Goal: Task Accomplishment & Management: Use online tool/utility

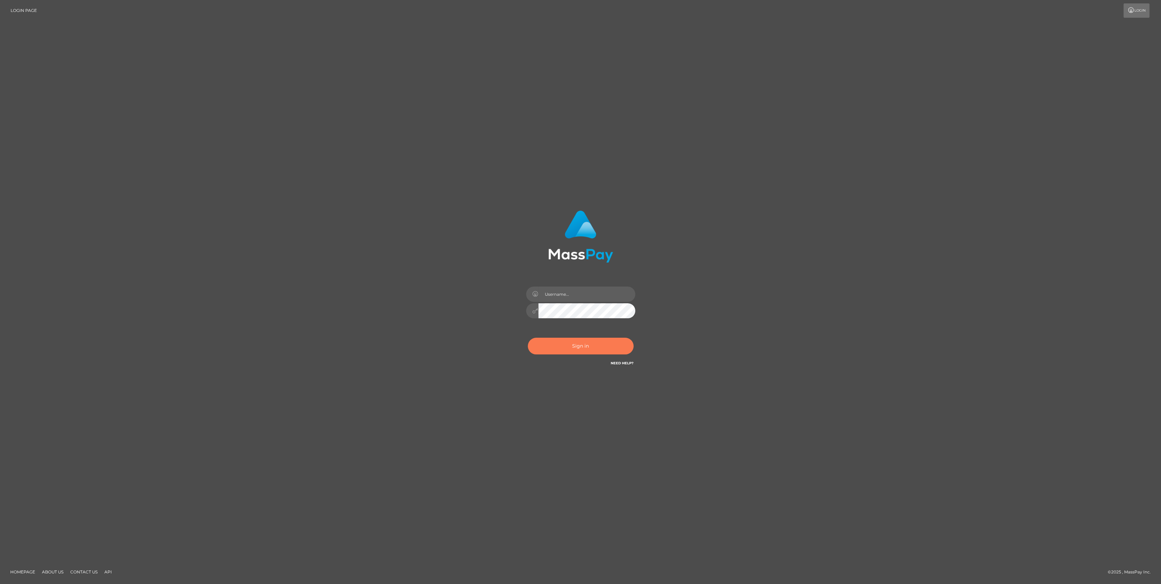
click at [610, 341] on button "Sign in" at bounding box center [581, 346] width 106 height 17
type input "bengreen"
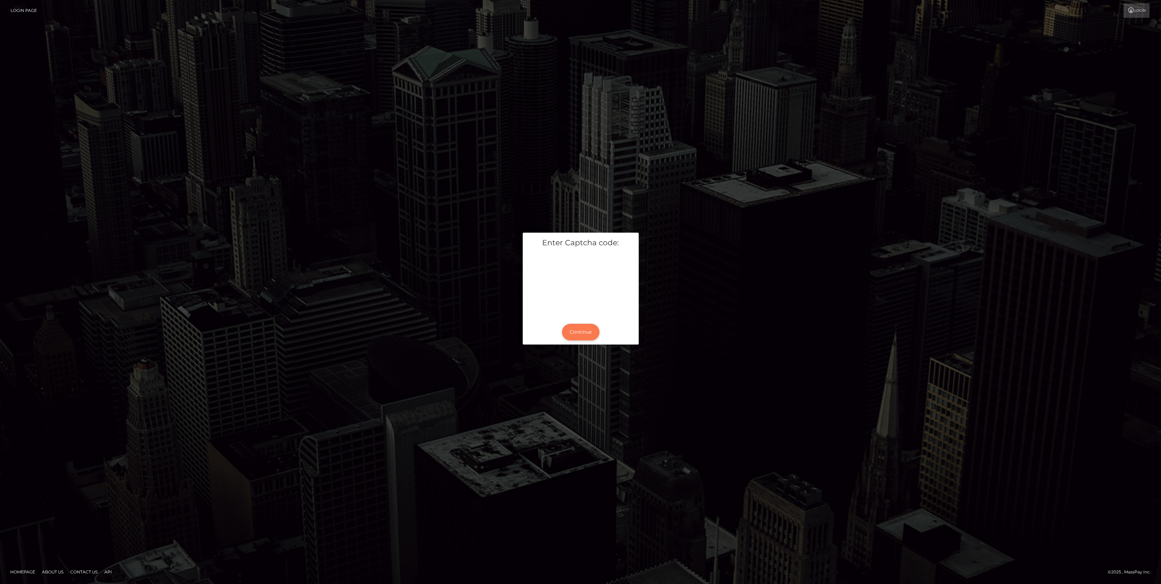
click at [583, 336] on button "Continue" at bounding box center [581, 332] width 38 height 17
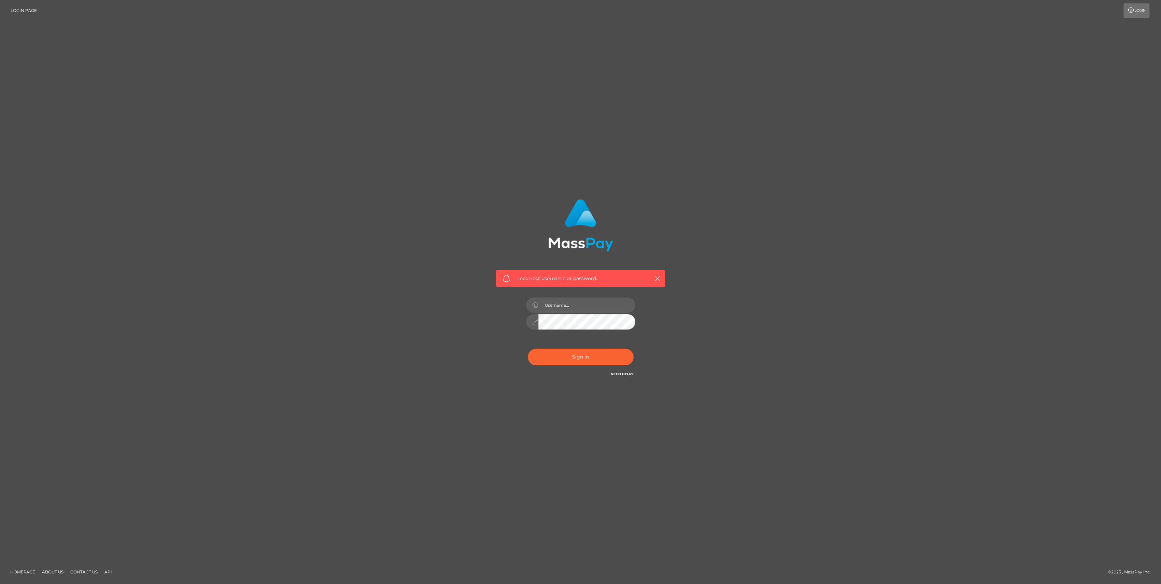
click at [588, 339] on div at bounding box center [580, 318] width 119 height 52
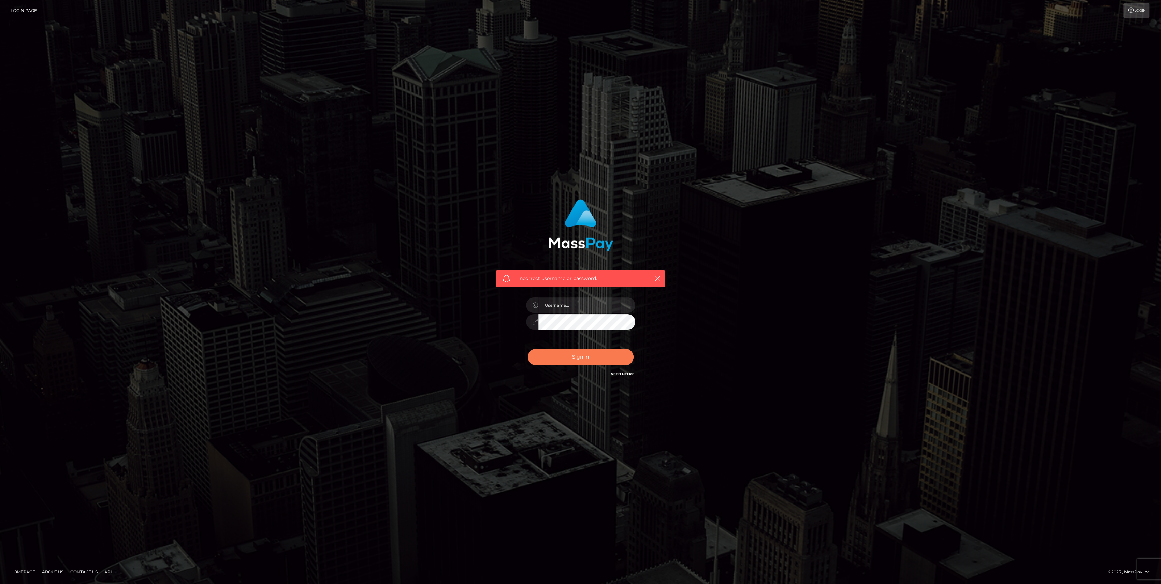
click at [587, 358] on button "Sign in" at bounding box center [581, 357] width 106 height 17
type input "bengreen"
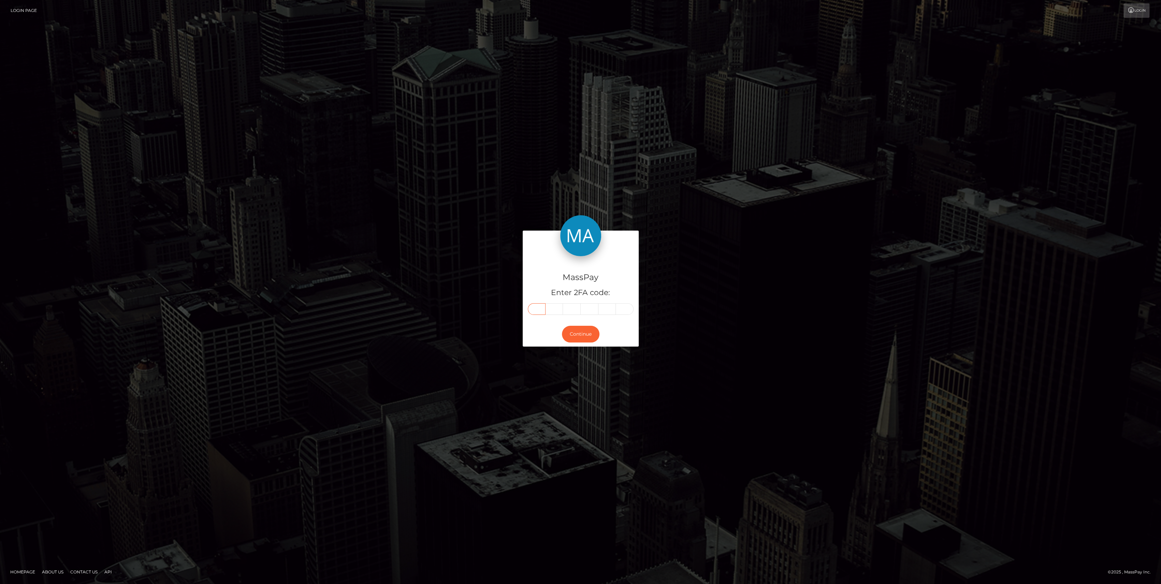
paste input "0"
type input "0"
type input "2"
type input "3"
type input "6"
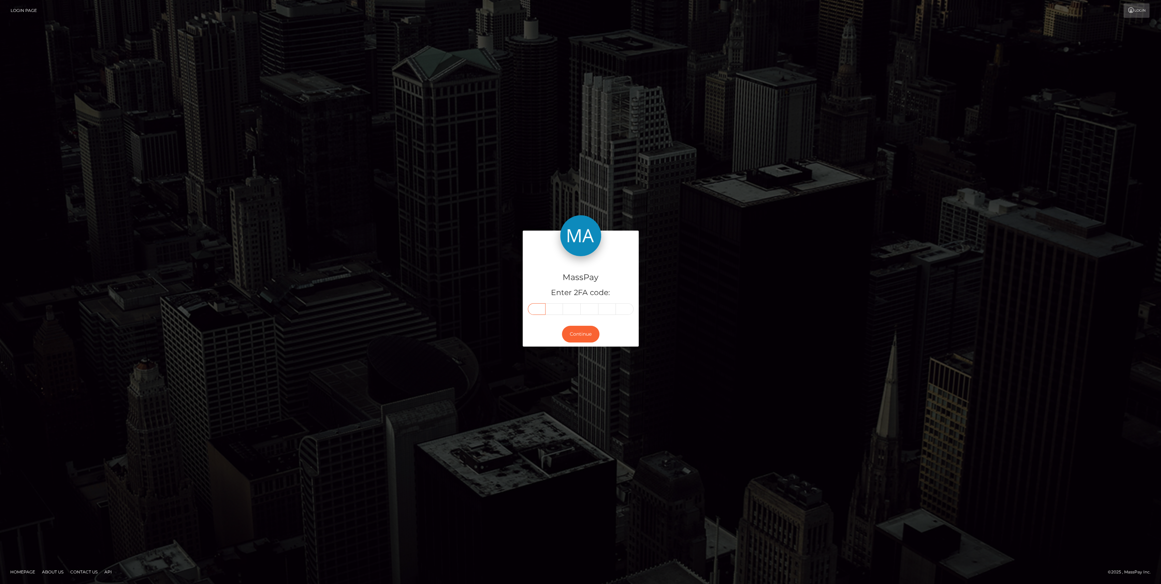
type input "7"
type input "6"
click at [584, 338] on button "Continue" at bounding box center [581, 334] width 38 height 17
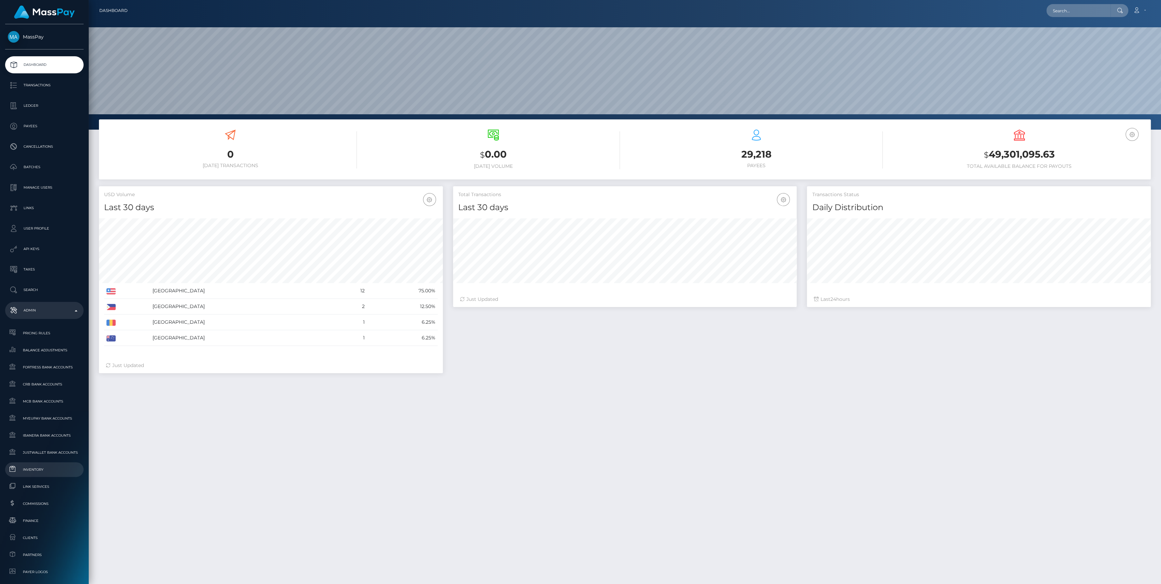
scroll to position [120, 344]
click at [41, 469] on span "Inventory" at bounding box center [44, 470] width 73 height 8
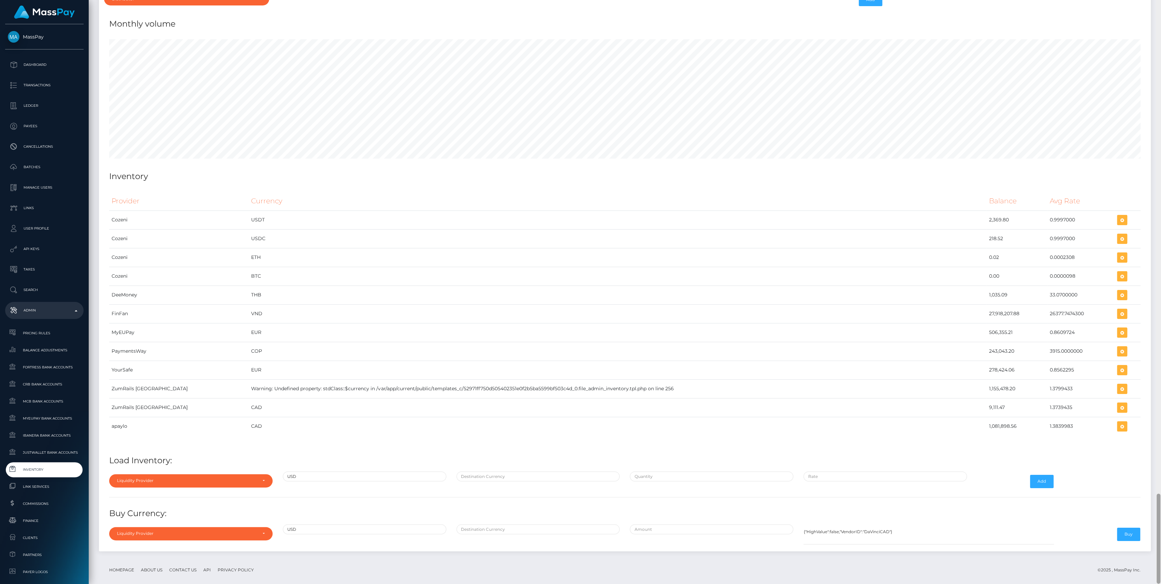
scroll to position [3701, 1051]
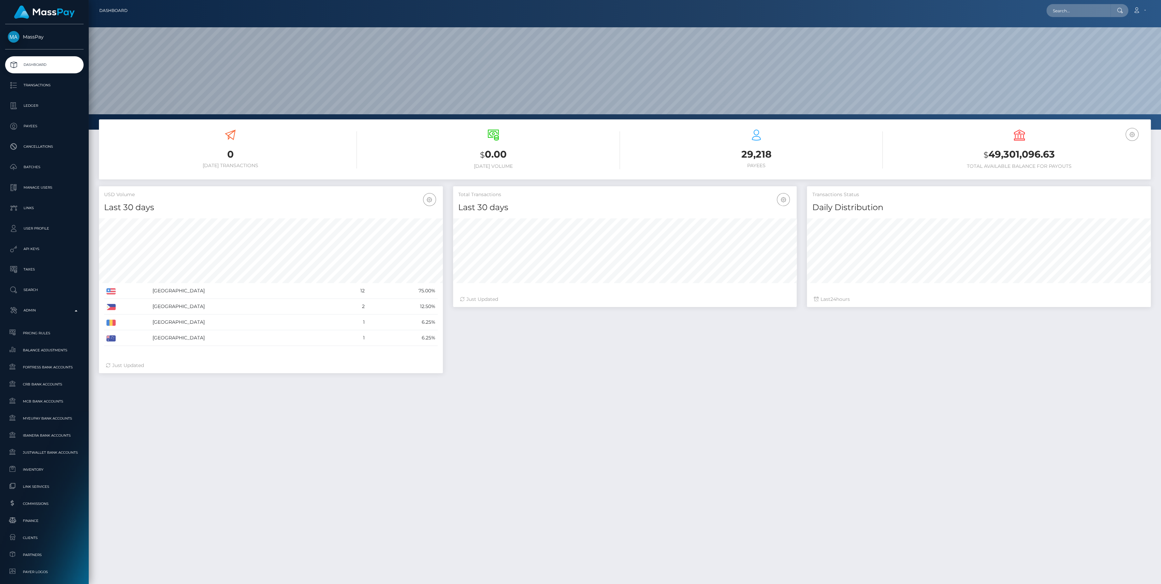
scroll to position [120, 344]
click at [32, 467] on span "Inventory" at bounding box center [44, 470] width 73 height 8
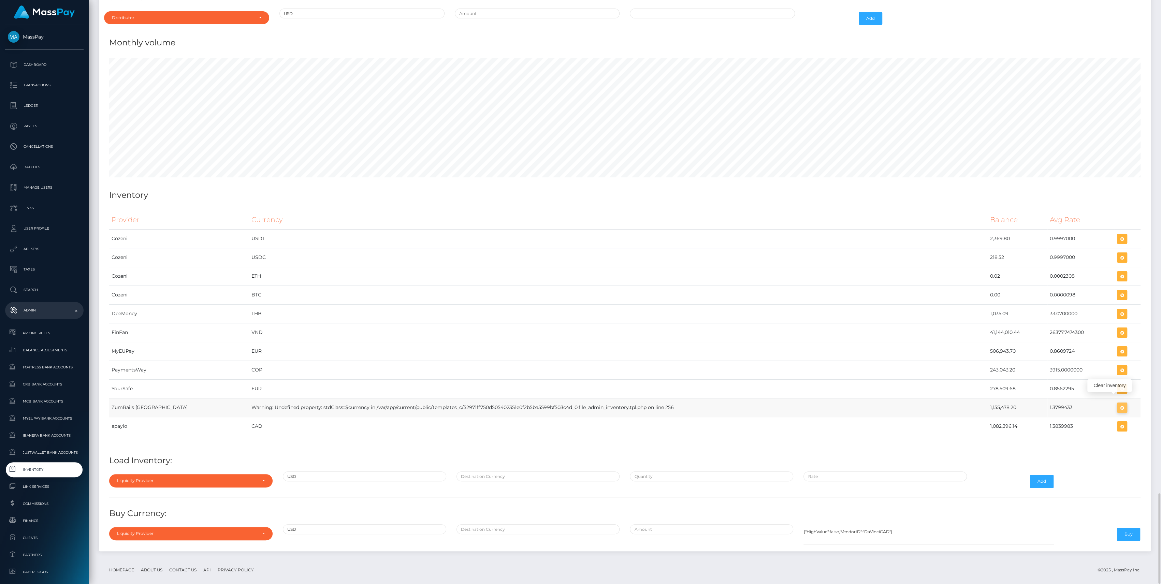
scroll to position [3682, 1051]
drag, startPoint x: 1119, startPoint y: 402, endPoint x: 0, endPoint y: 574, distance: 1132.6
click at [1120, 404] on icon "button" at bounding box center [1122, 408] width 8 height 9
click at [48, 466] on span "Inventory" at bounding box center [44, 470] width 73 height 8
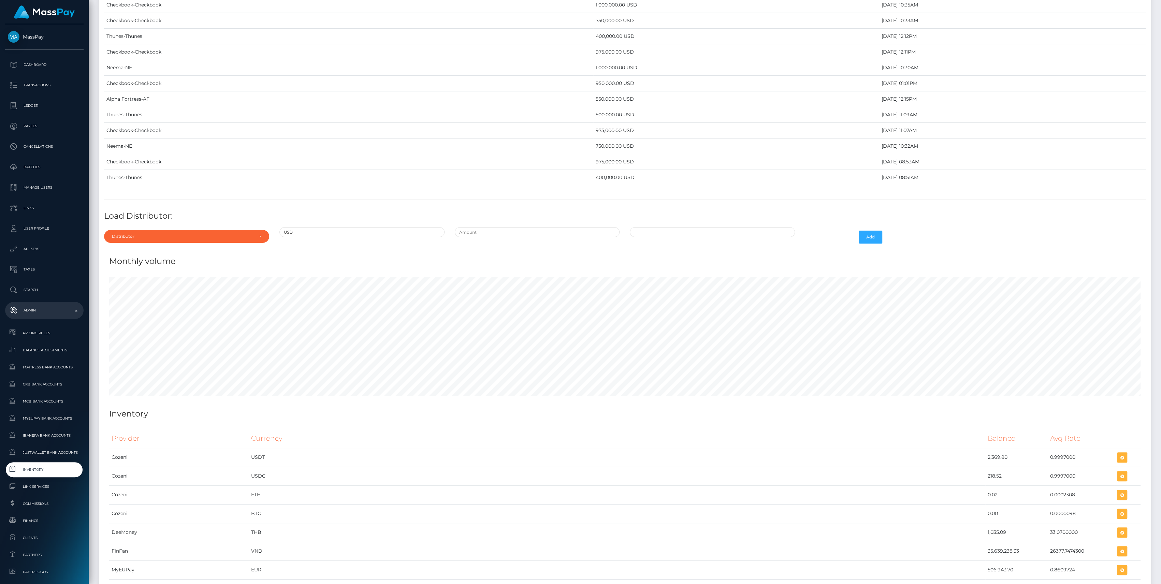
scroll to position [3175, 0]
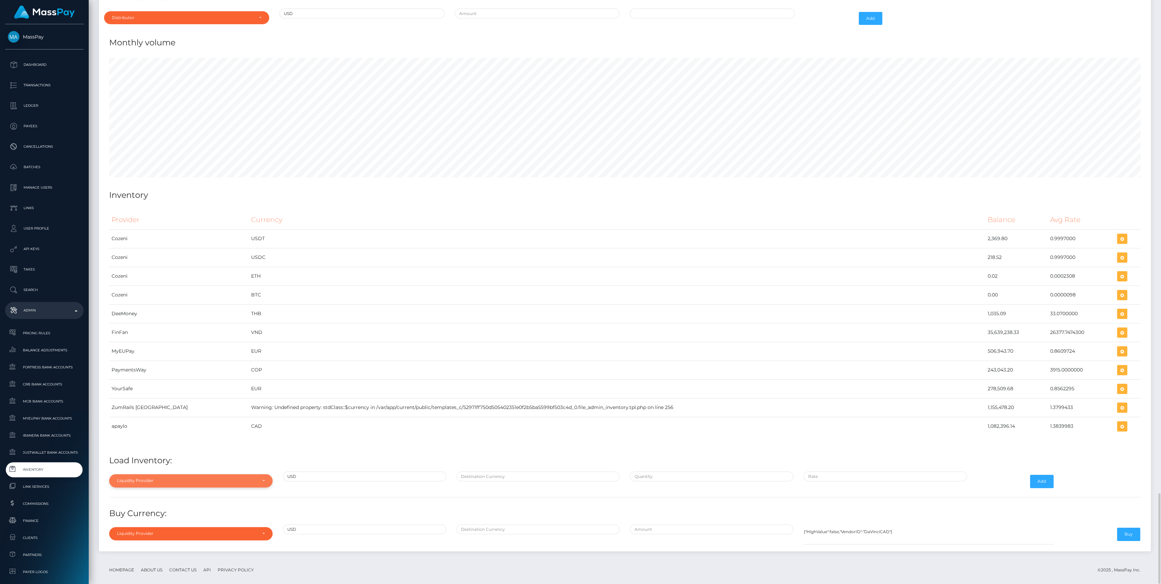
click at [225, 478] on div "Liquidity Provider" at bounding box center [187, 480] width 140 height 5
click at [166, 372] on input "Search" at bounding box center [191, 377] width 158 height 10
type input "zum"
click at [186, 458] on link "ZumRails [GEOGRAPHIC_DATA]" at bounding box center [190, 464] width 163 height 13
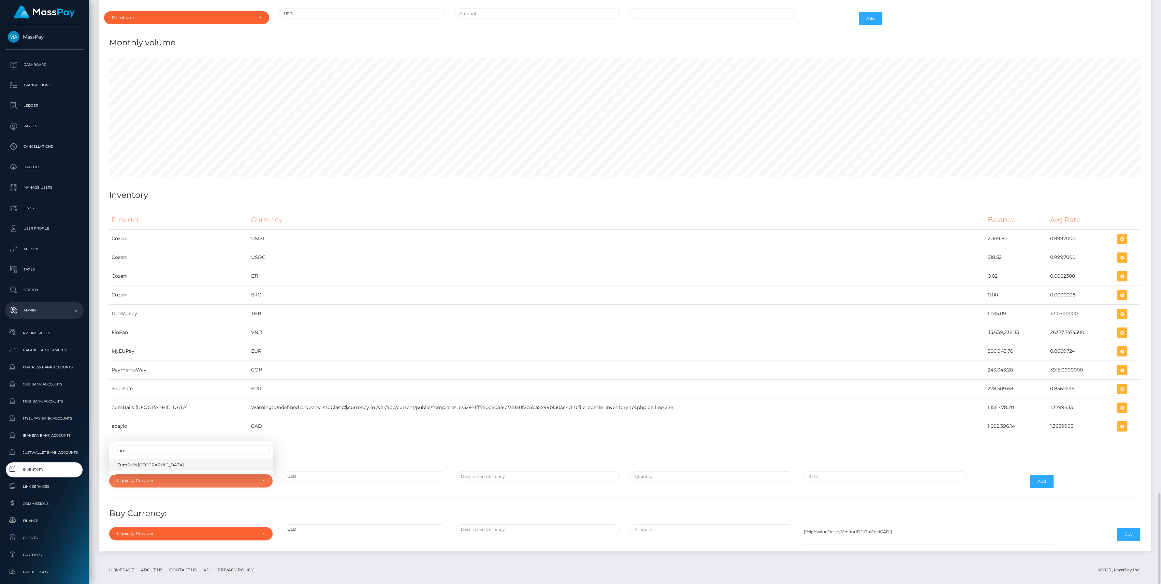
select select "ZumRails [GEOGRAPHIC_DATA]"
click at [538, 471] on input "text" at bounding box center [537, 476] width 163 height 10
type input "CAD"
type input "$"
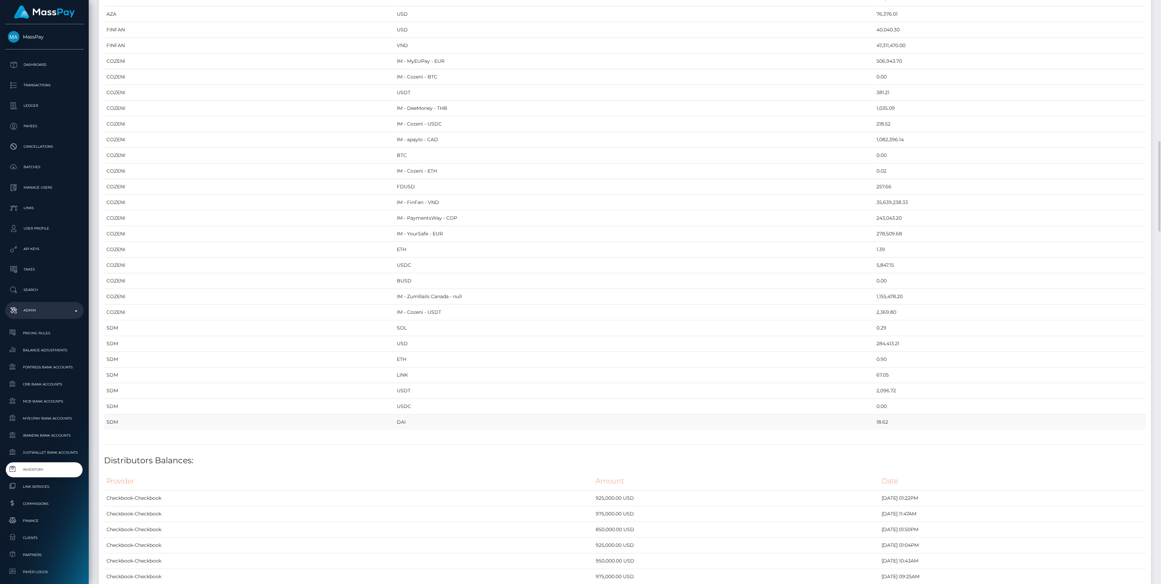
scroll to position [409, 0]
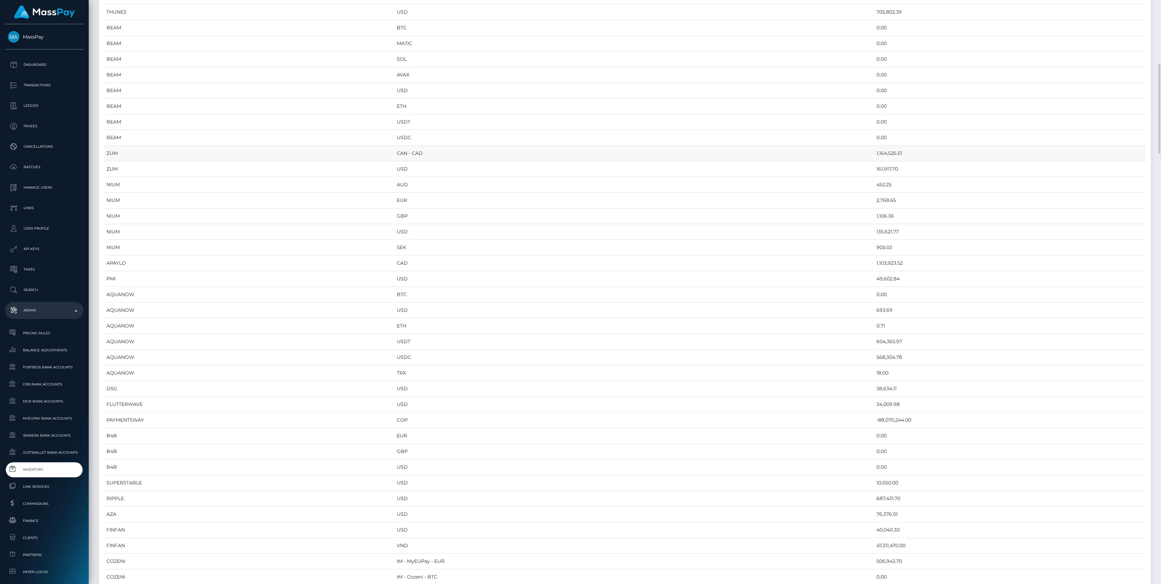
click at [890, 148] on td "1,164,526.51" at bounding box center [1010, 154] width 272 height 16
copy td "1,164,526.51"
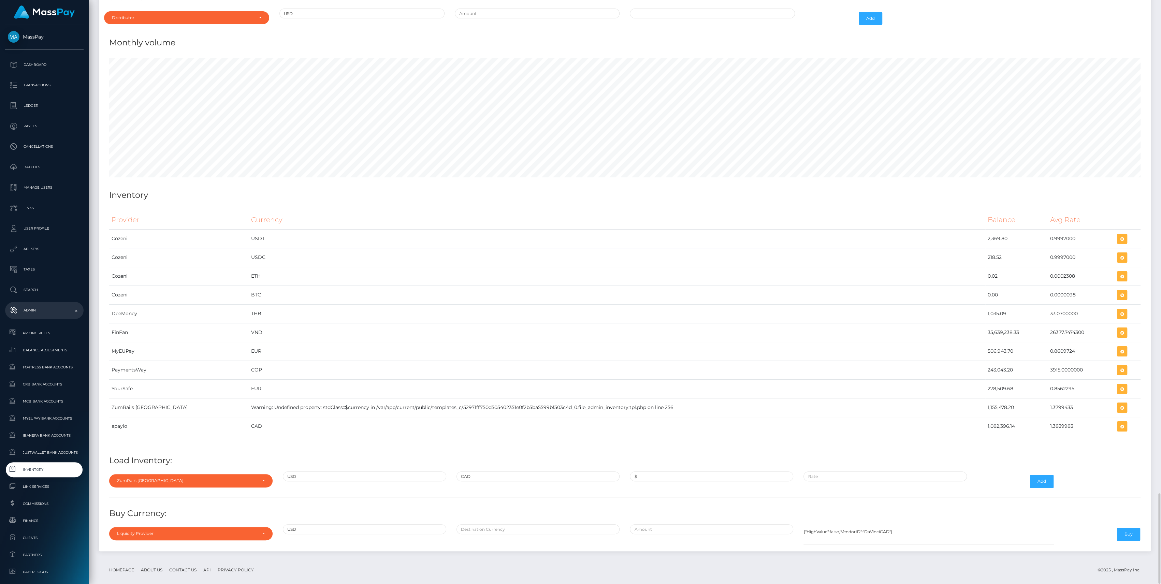
scroll to position [3682, 1051]
click at [1048, 398] on td "1.3799433" at bounding box center [1081, 407] width 67 height 19
copy td "1.3799433"
click at [167, 474] on div "ZumRails [GEOGRAPHIC_DATA]" at bounding box center [190, 480] width 163 height 13
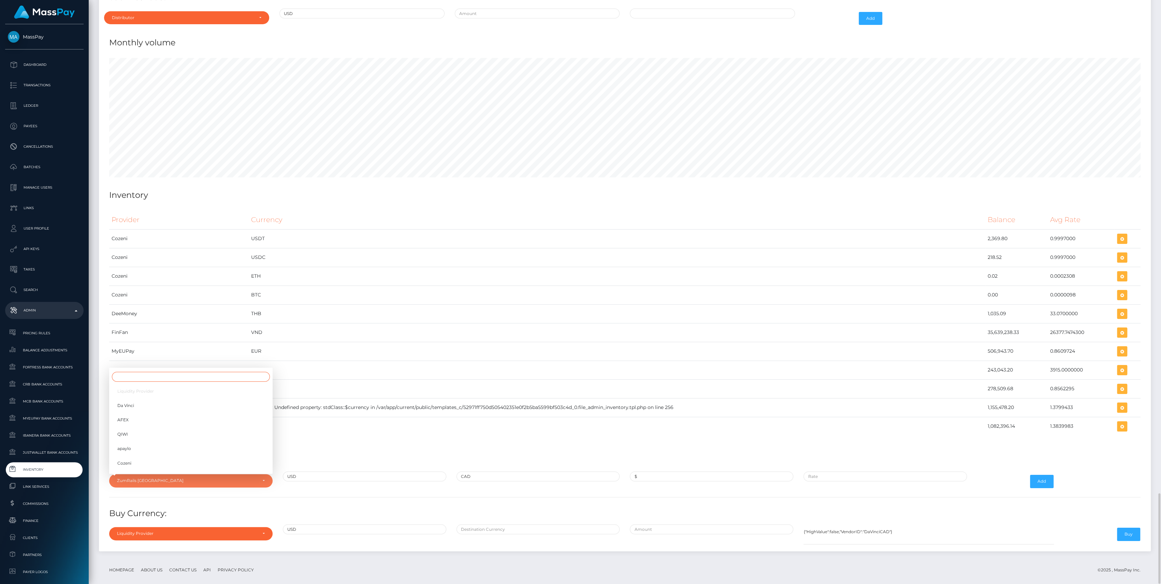
click at [153, 372] on input "Search" at bounding box center [191, 377] width 158 height 10
type input "zum"
click at [139, 462] on span "ZumRails [GEOGRAPHIC_DATA]" at bounding box center [150, 465] width 67 height 6
select select "ZumRails [GEOGRAPHIC_DATA]"
click at [511, 471] on input "CAD" at bounding box center [537, 476] width 163 height 10
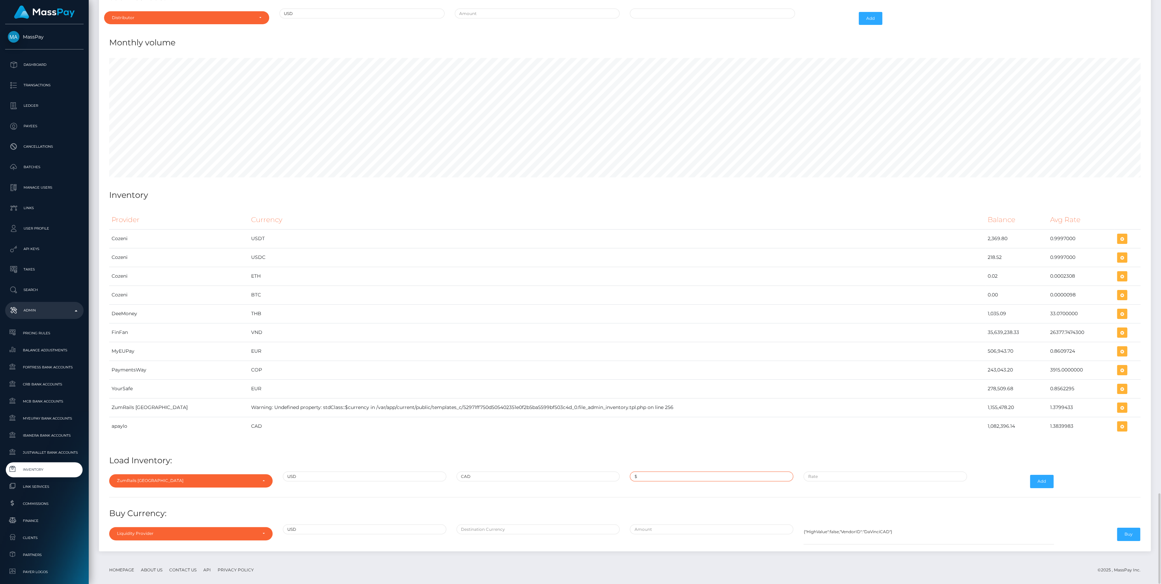
click at [650, 471] on input "$" at bounding box center [711, 476] width 163 height 10
paste input "500,000.0000000"
type input "$500,000.0000000"
paste input "1.3840000"
type input "$1.3840000"
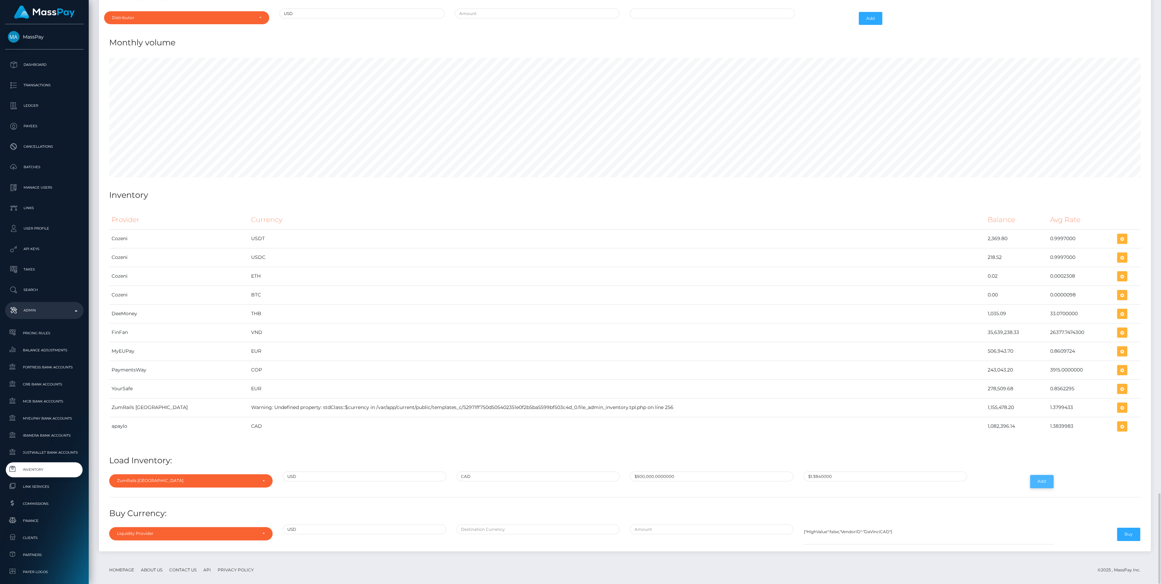
click at [1042, 475] on button "Add" at bounding box center [1042, 481] width 24 height 13
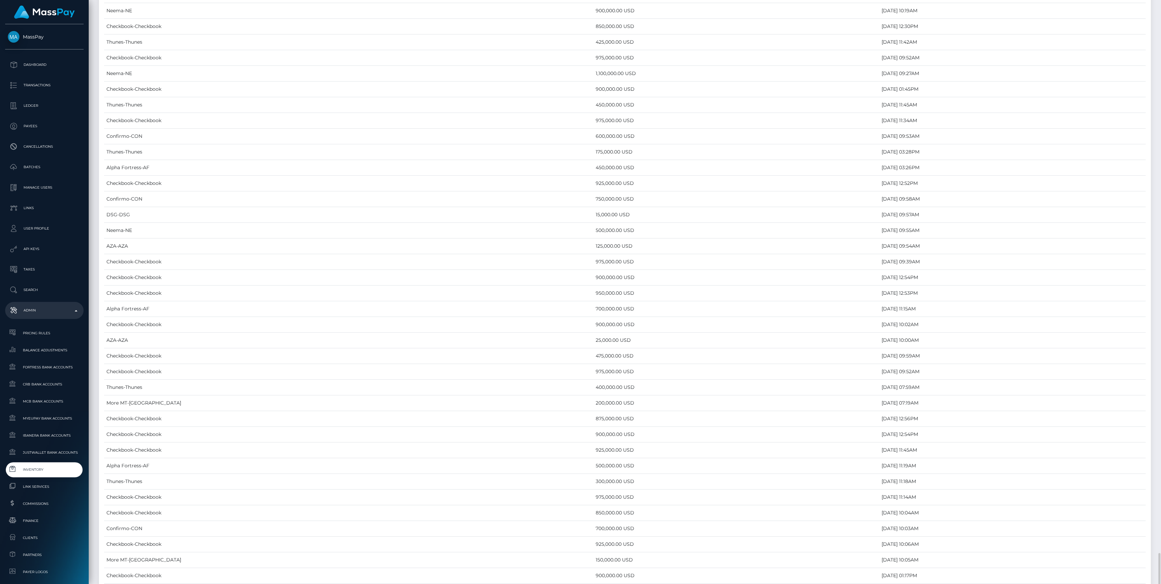
scroll to position [3209, 0]
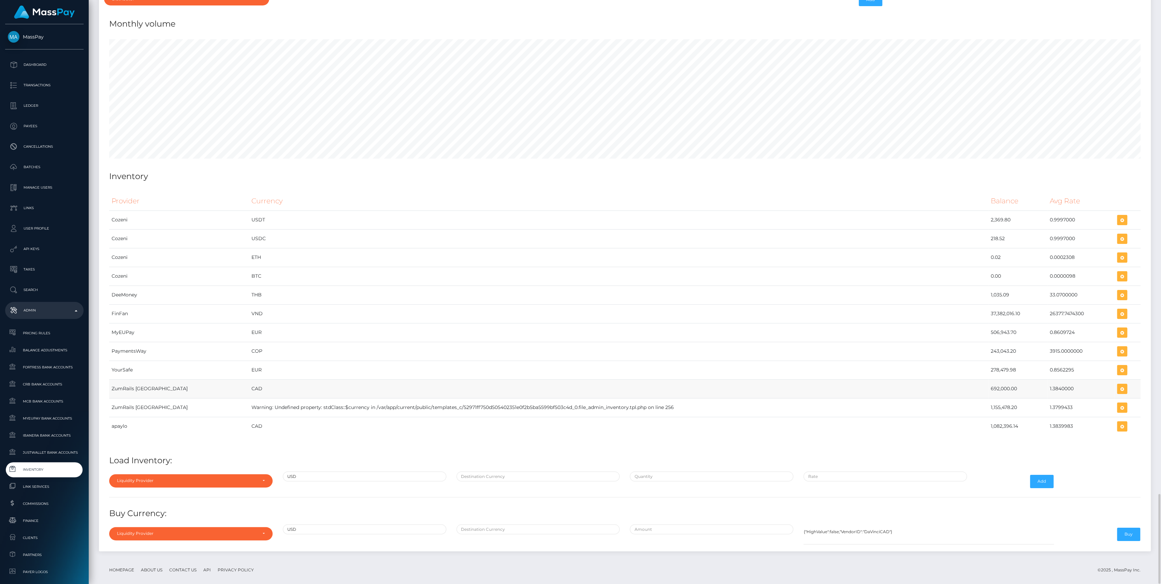
drag, startPoint x: 969, startPoint y: 377, endPoint x: 1068, endPoint y: 376, distance: 98.9
click at [1068, 379] on tr "ZumRails Canada CAD 692,000.00 1.3840000" at bounding box center [624, 388] width 1031 height 19
click at [235, 482] on div "Liquidity Provider Da Vinci AFEX QIWI apaylo Cozeni B4B ApprizaPay PaymentsWay …" at bounding box center [191, 481] width 174 height 20
click at [224, 478] on div "Liquidity Provider" at bounding box center [187, 480] width 140 height 5
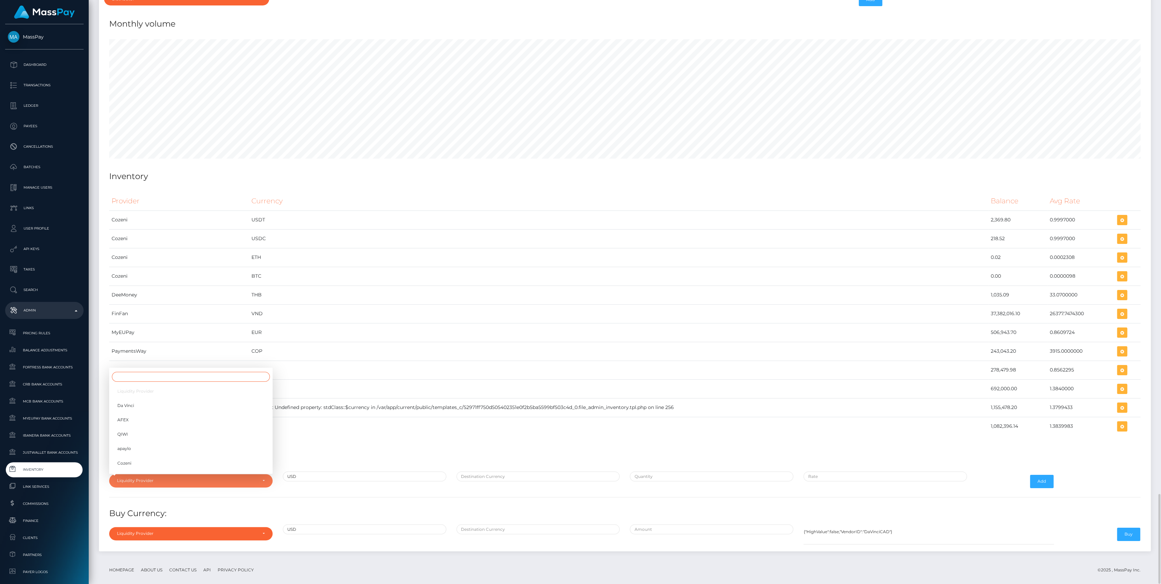
click at [167, 372] on input "Search" at bounding box center [191, 377] width 158 height 10
type input "zum"
click at [203, 458] on link "ZumRails [GEOGRAPHIC_DATA]" at bounding box center [190, 464] width 163 height 13
select select "ZumRails [GEOGRAPHIC_DATA]"
click at [744, 471] on input "text" at bounding box center [711, 476] width 163 height 10
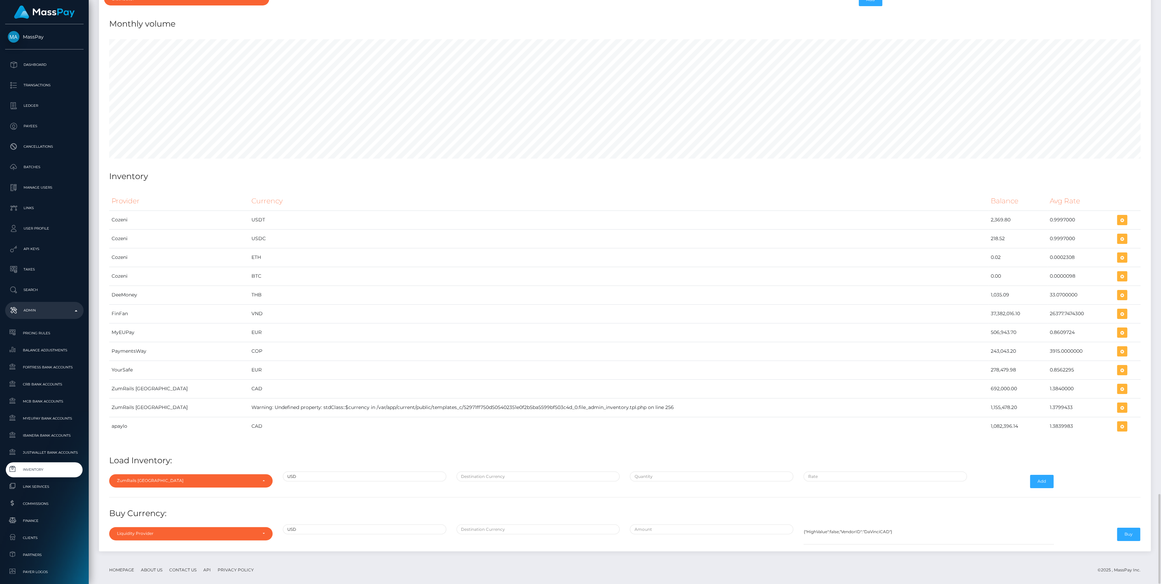
click at [568, 474] on div at bounding box center [538, 481] width 174 height 20
click at [540, 471] on input "text" at bounding box center [537, 476] width 163 height 10
type input "CAD"
type input "$500,000.0000000"
click at [692, 472] on input "$500,000.0000000" at bounding box center [711, 476] width 163 height 10
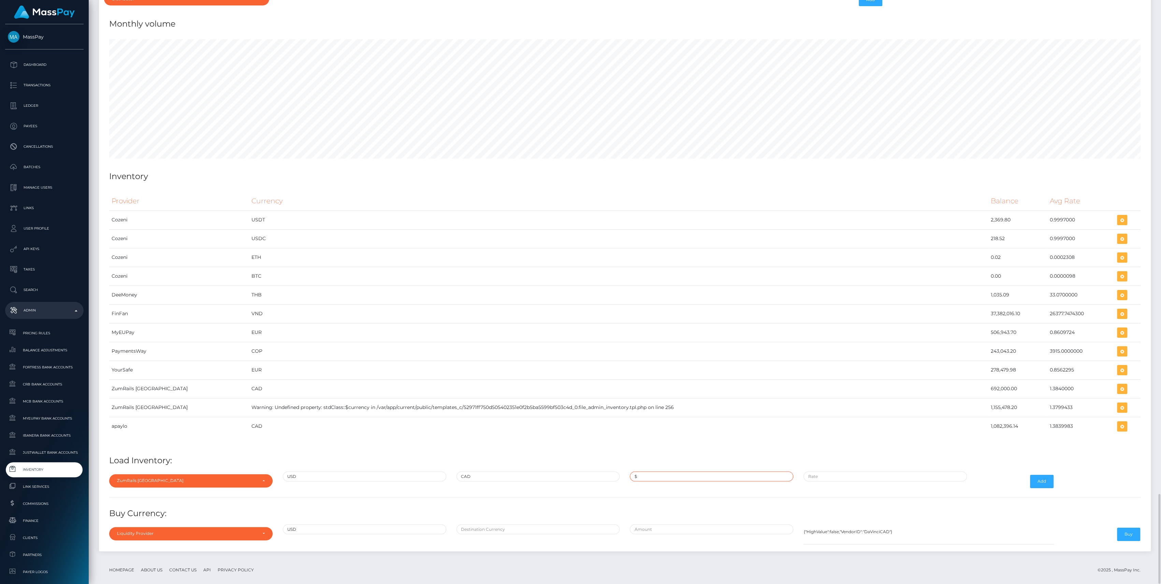
paste input "342,424.5837000"
type input "$342,424.5837000"
paste input "1.3799433"
type input "$1.3799433"
click at [1040, 475] on button "Add" at bounding box center [1042, 481] width 24 height 13
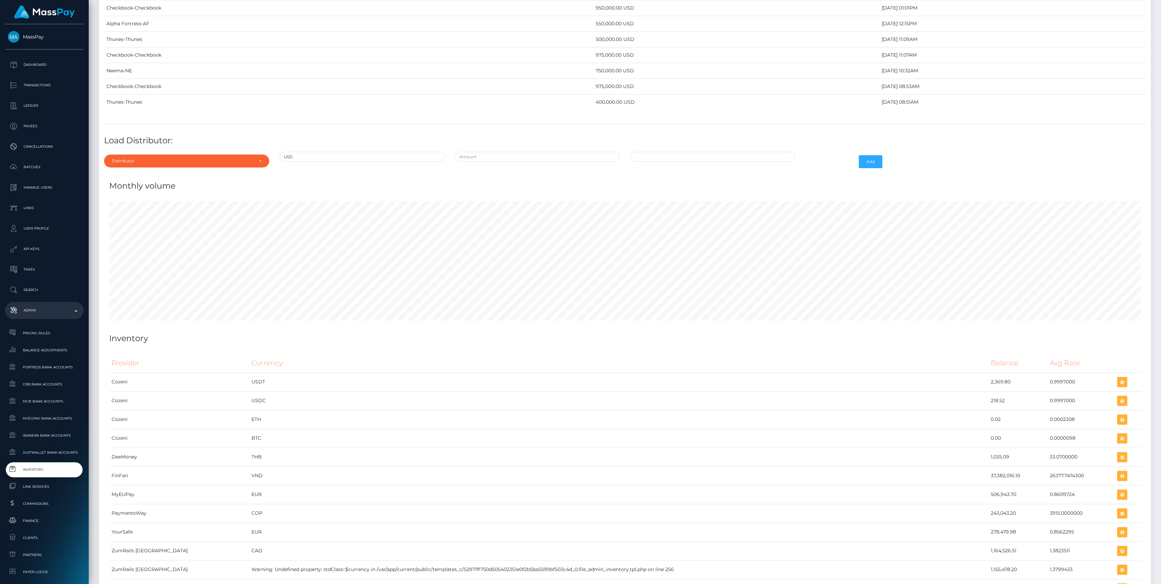
scroll to position [3209, 0]
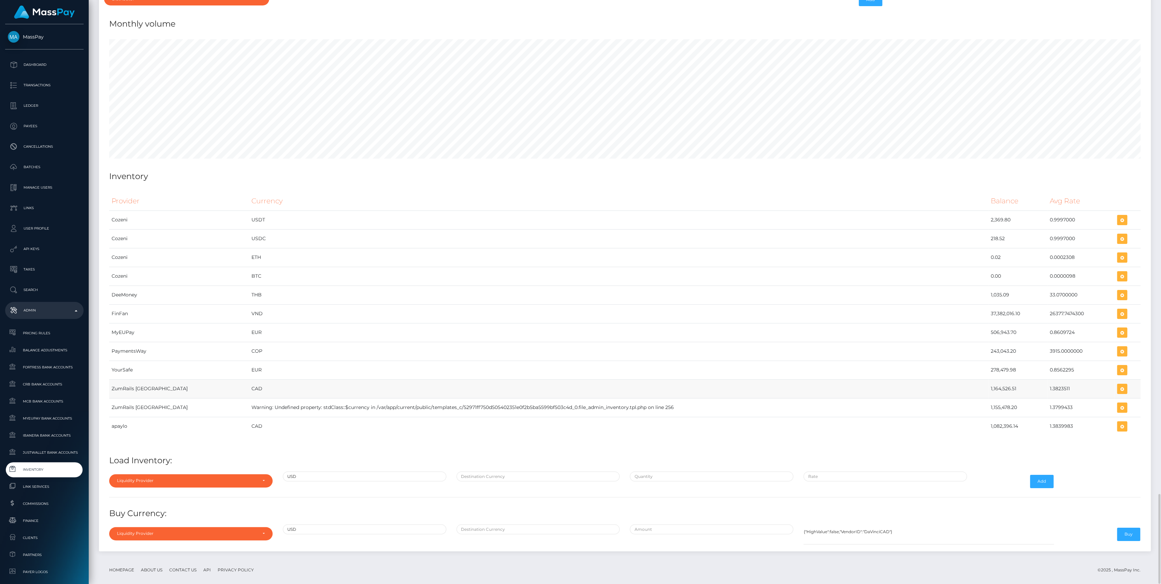
drag, startPoint x: 979, startPoint y: 382, endPoint x: 1094, endPoint y: 380, distance: 114.6
click at [1094, 380] on tr "ZumRails Canada CAD 1,164,526.51 1.3823511" at bounding box center [624, 388] width 1031 height 19
copy tr "1,164,526.51 1.3823511"
click at [1119, 385] on icon "button" at bounding box center [1122, 389] width 8 height 9
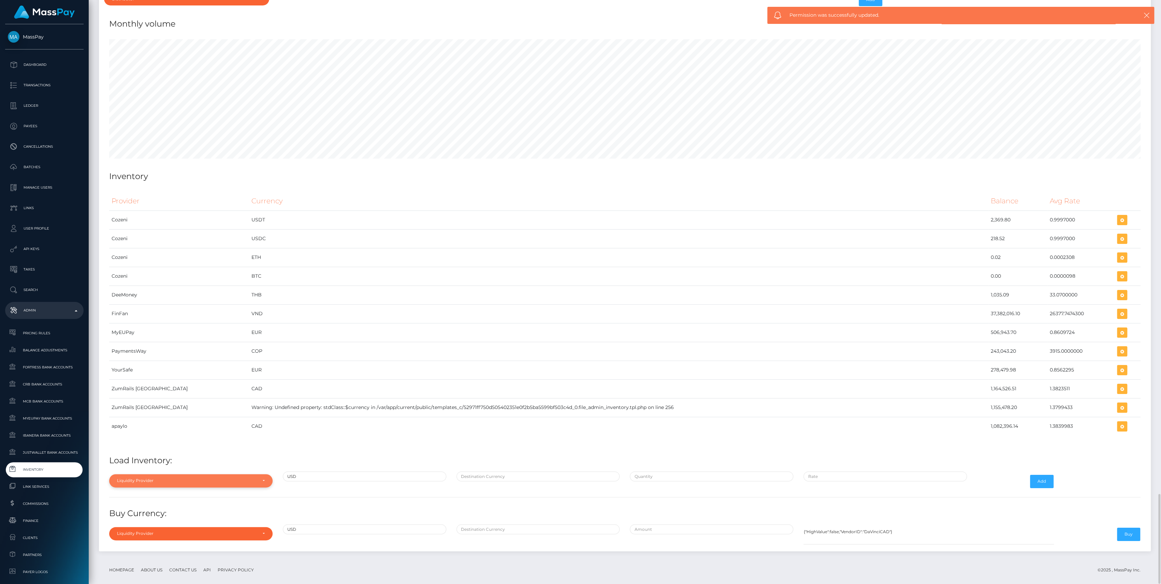
click at [220, 474] on div "Liquidity Provider" at bounding box center [190, 480] width 163 height 13
click at [160, 372] on input "Search" at bounding box center [191, 377] width 158 height 10
type input "zum"
click at [160, 459] on link "ZumRails [GEOGRAPHIC_DATA]" at bounding box center [190, 464] width 163 height 13
select select "ZumRails [GEOGRAPHIC_DATA]"
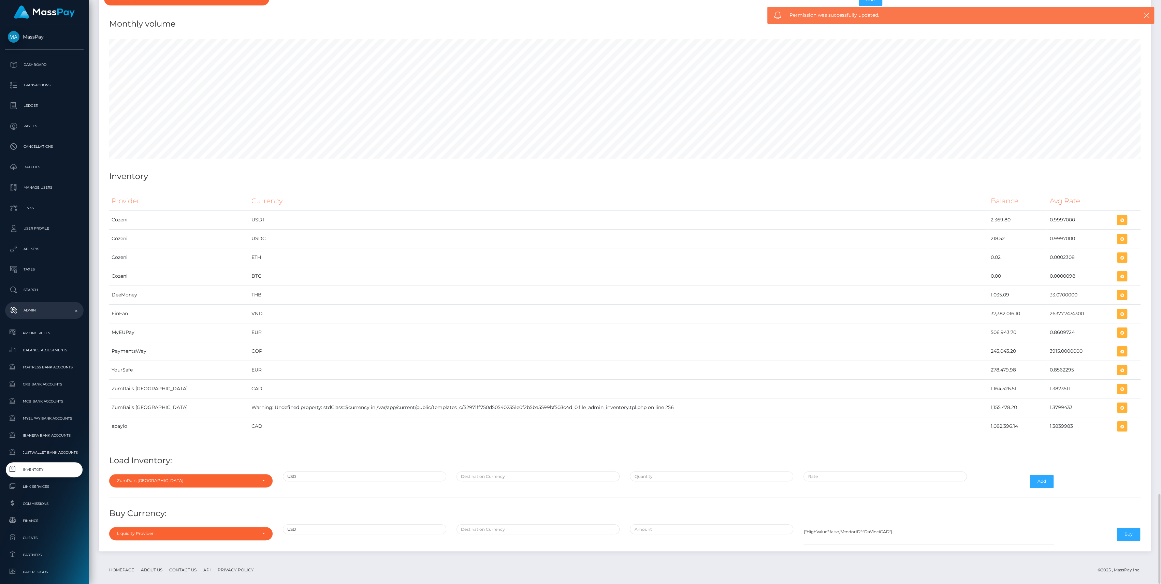
click at [577, 474] on div at bounding box center [538, 481] width 174 height 20
click at [573, 471] on input "text" at bounding box center [537, 476] width 163 height 10
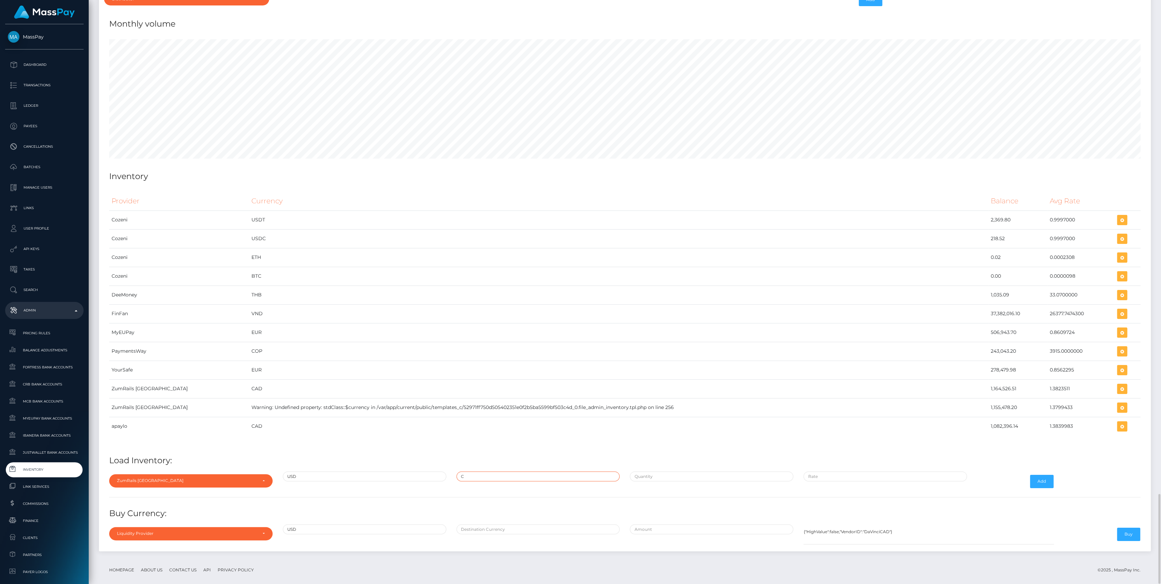
type input "CAD"
type input "$342,424.5837000"
click at [662, 472] on input "$342,424.5837000" at bounding box center [711, 476] width 163 height 10
paste input "842,424.5500000"
type input "$842,424.5500000"
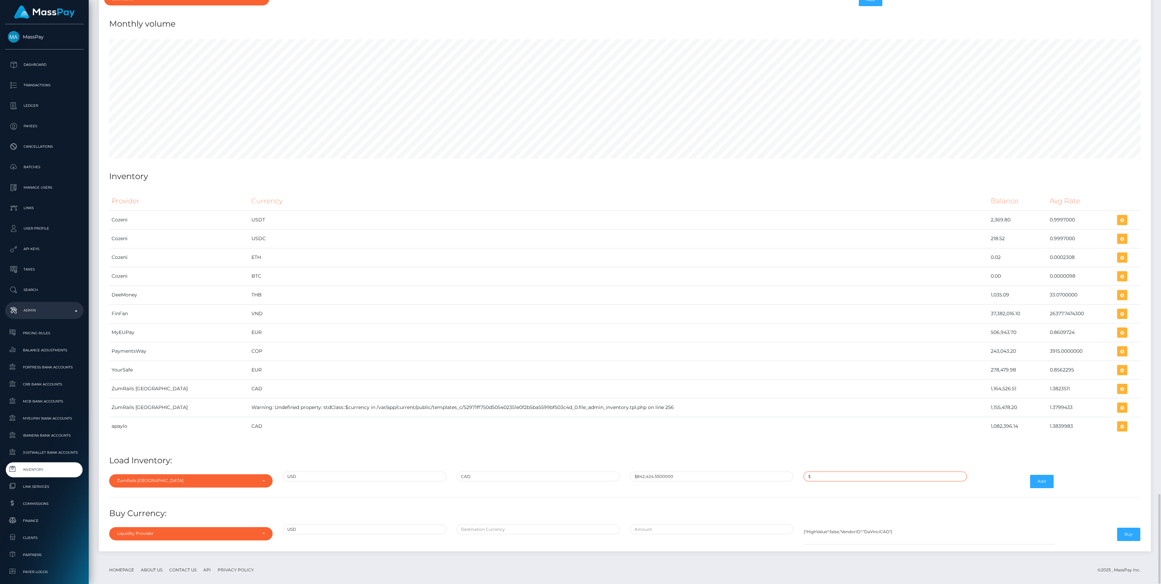
paste input "0.7234052"
paste input "1.3823511"
type input "$1.3823511"
click at [1051, 475] on button "Add" at bounding box center [1042, 481] width 24 height 13
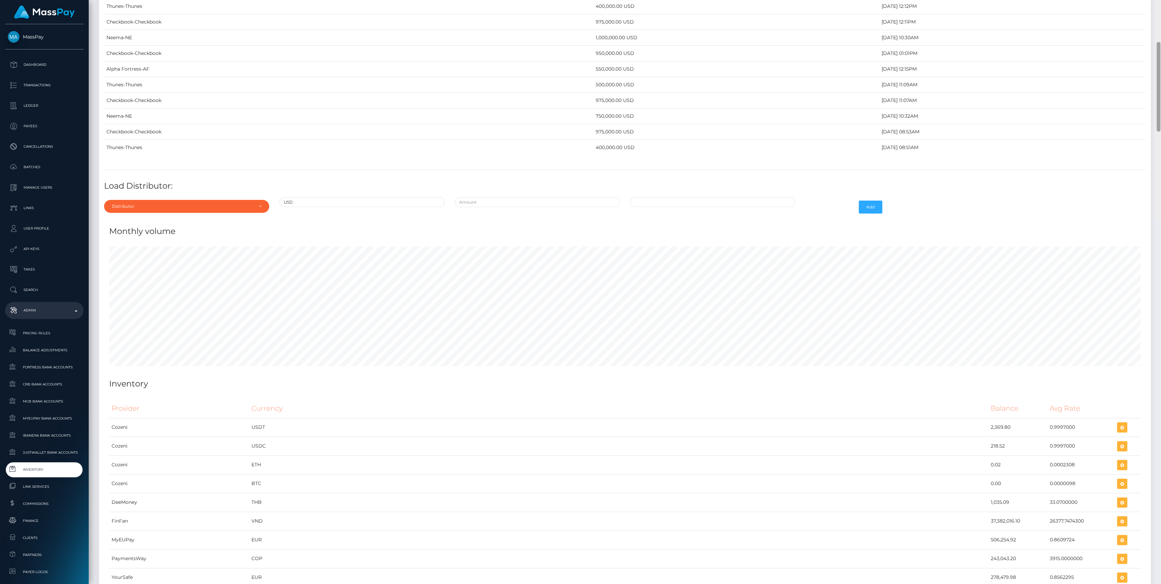
scroll to position [3209, 0]
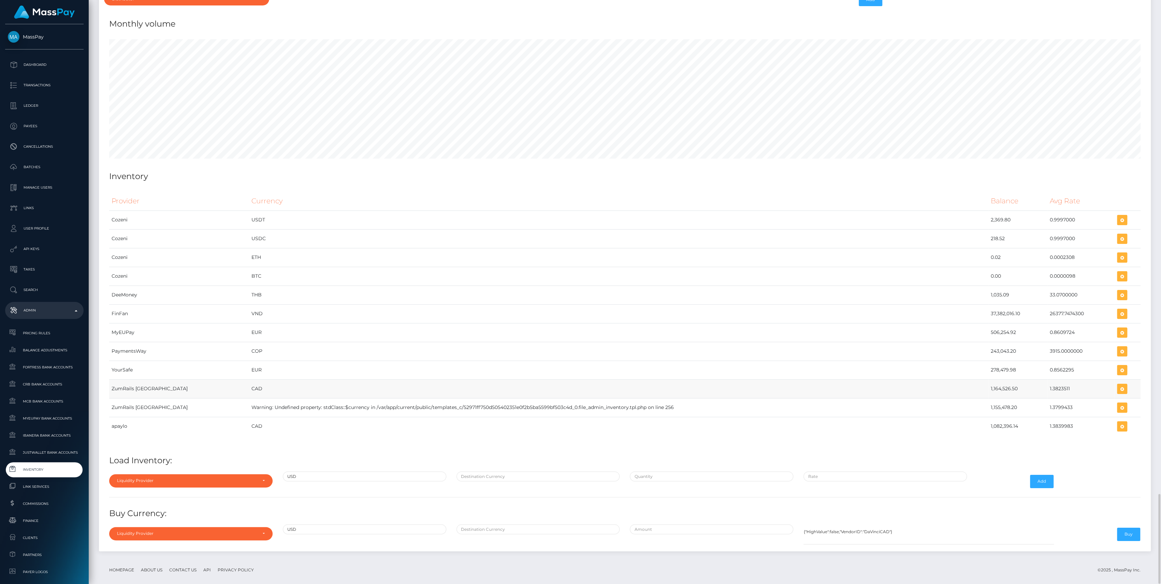
drag, startPoint x: 971, startPoint y: 377, endPoint x: 1067, endPoint y: 386, distance: 96.0
click at [1067, 386] on tr "ZumRails Canada CAD 1,164,526.50 1.3823511" at bounding box center [624, 388] width 1031 height 19
copy tr "1,164,526.50 1.3823511"
drag, startPoint x: 968, startPoint y: 418, endPoint x: 1072, endPoint y: 426, distance: 104.4
click at [1072, 426] on tr "apaylo CAD 1,082,396.14 1.3839983" at bounding box center [624, 426] width 1031 height 19
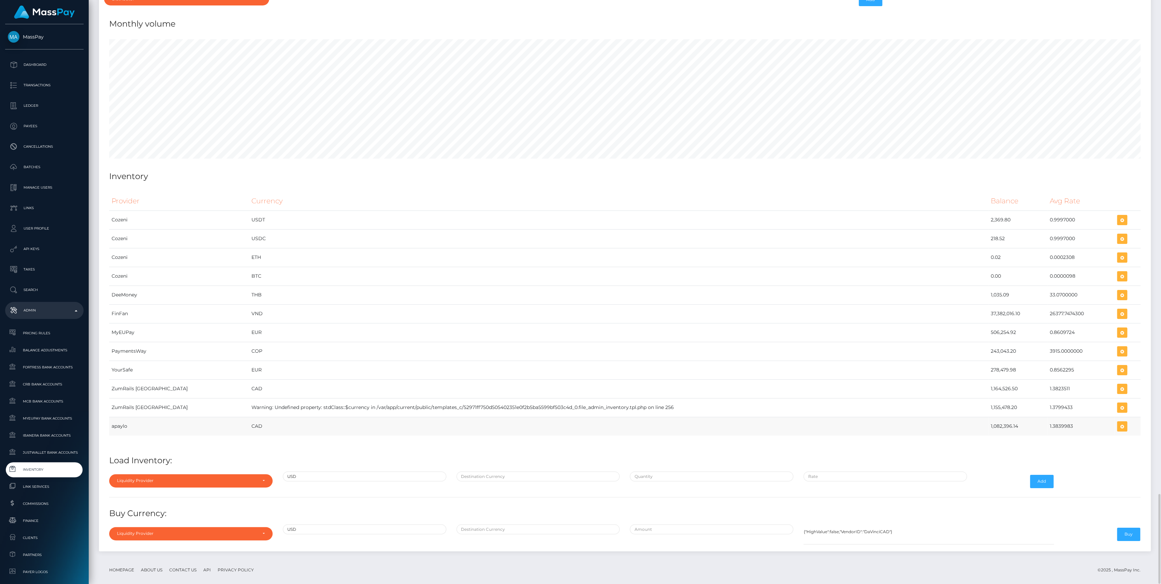
copy tr "1,082,396.14 1.3839983"
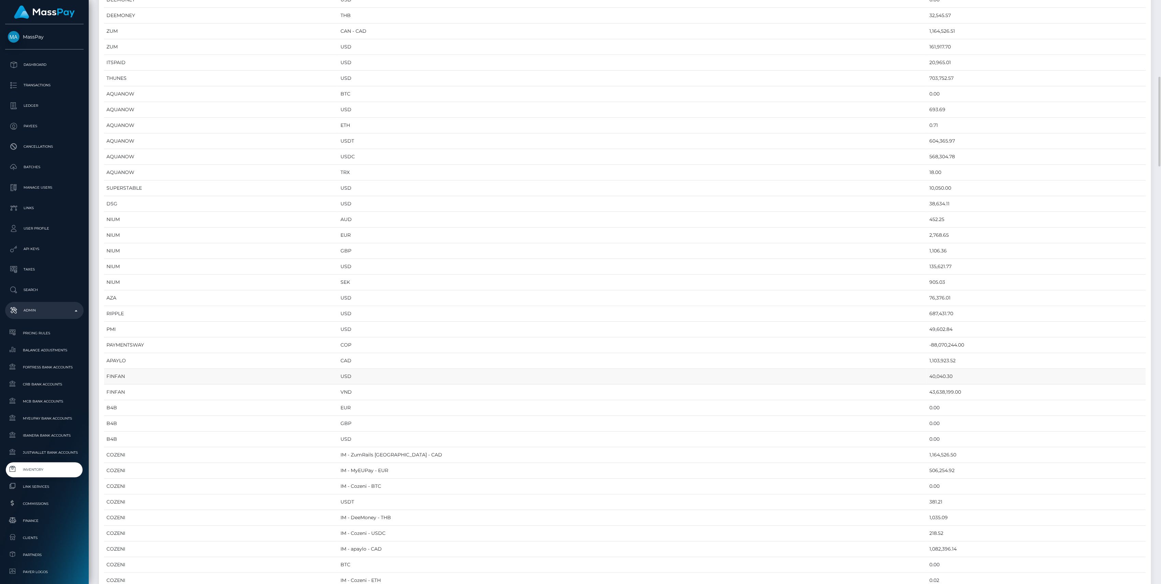
scroll to position [546, 0]
click at [926, 314] on td "1,103,923.52" at bounding box center [1035, 315] width 219 height 16
copy td "1,103,923.52"
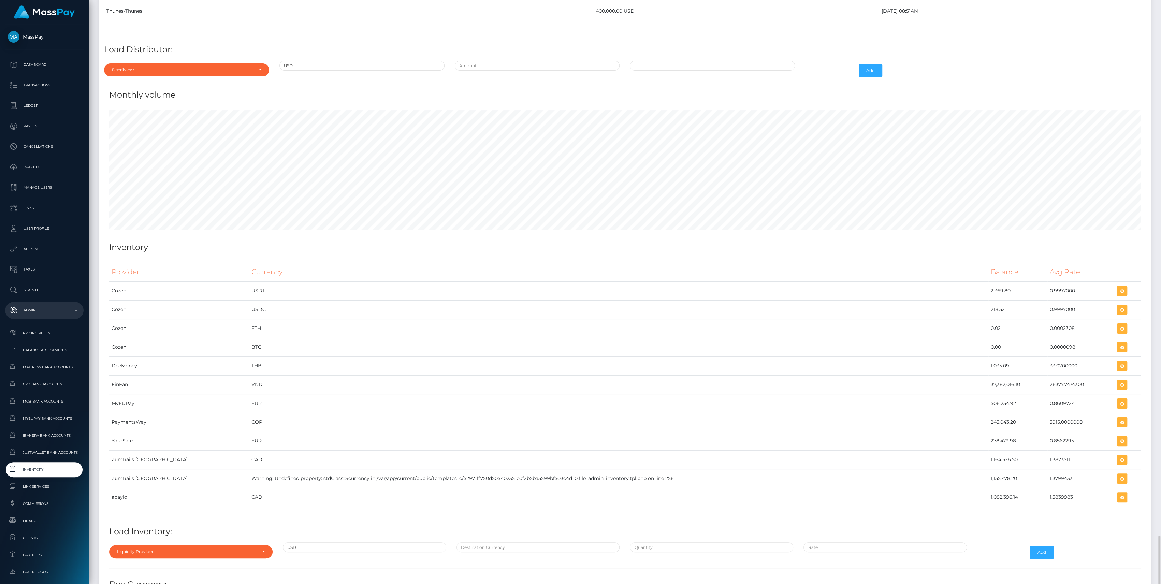
scroll to position [3209, 0]
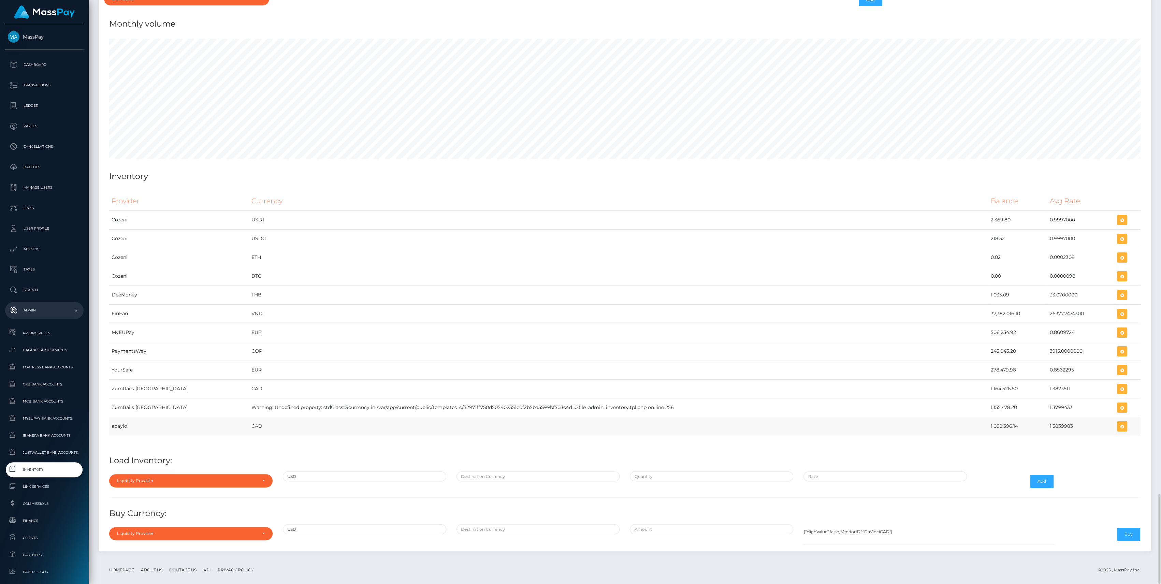
drag, startPoint x: 979, startPoint y: 419, endPoint x: 1074, endPoint y: 421, distance: 95.5
click at [1074, 421] on tr "apaylo CAD 1,082,396.14 1.3839983" at bounding box center [624, 426] width 1031 height 19
copy tr "1,082,396.14 1.3839983"
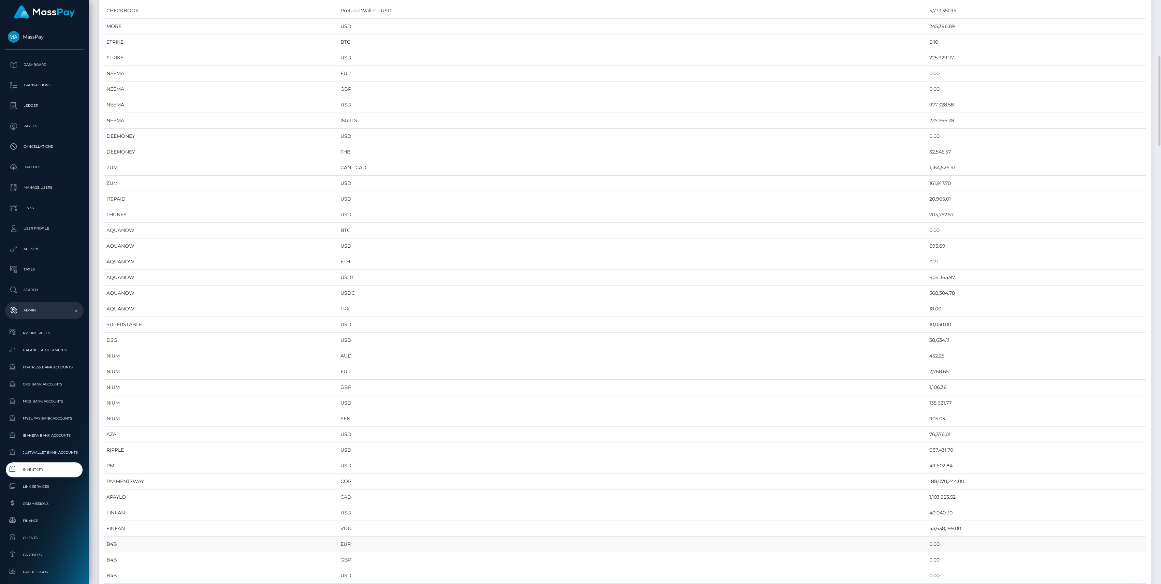
scroll to position [409, 0]
click at [926, 445] on td "1,103,923.52" at bounding box center [1035, 452] width 219 height 16
copy td "1,103,923.52"
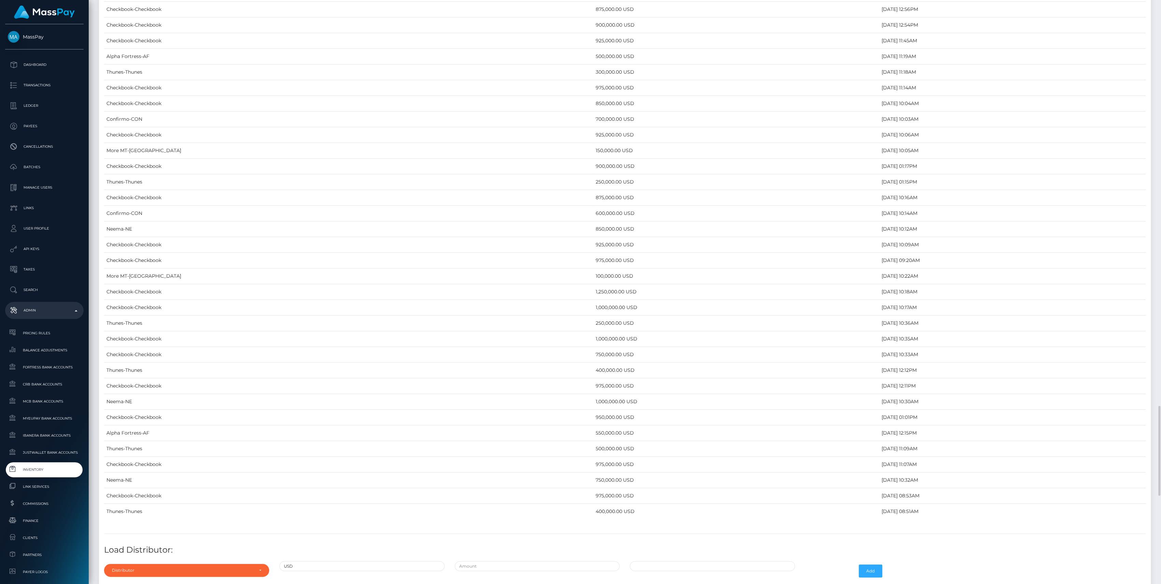
scroll to position [3209, 0]
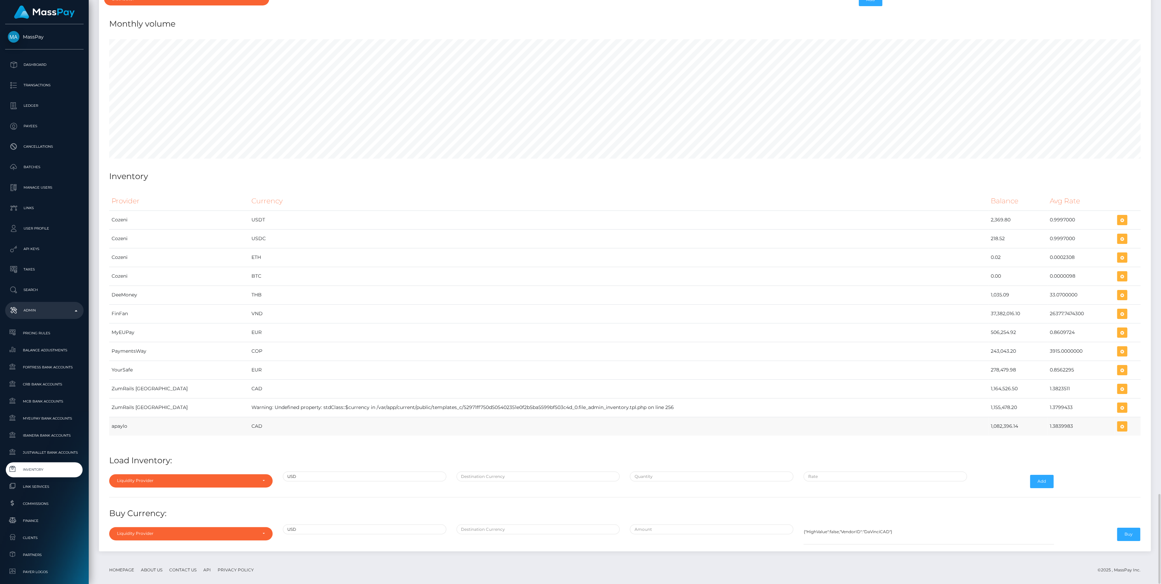
click at [989, 417] on td "1,082,396.14" at bounding box center [1017, 426] width 59 height 19
copy td "1,082,396.14"
click at [1119, 422] on icon "button" at bounding box center [1122, 426] width 8 height 9
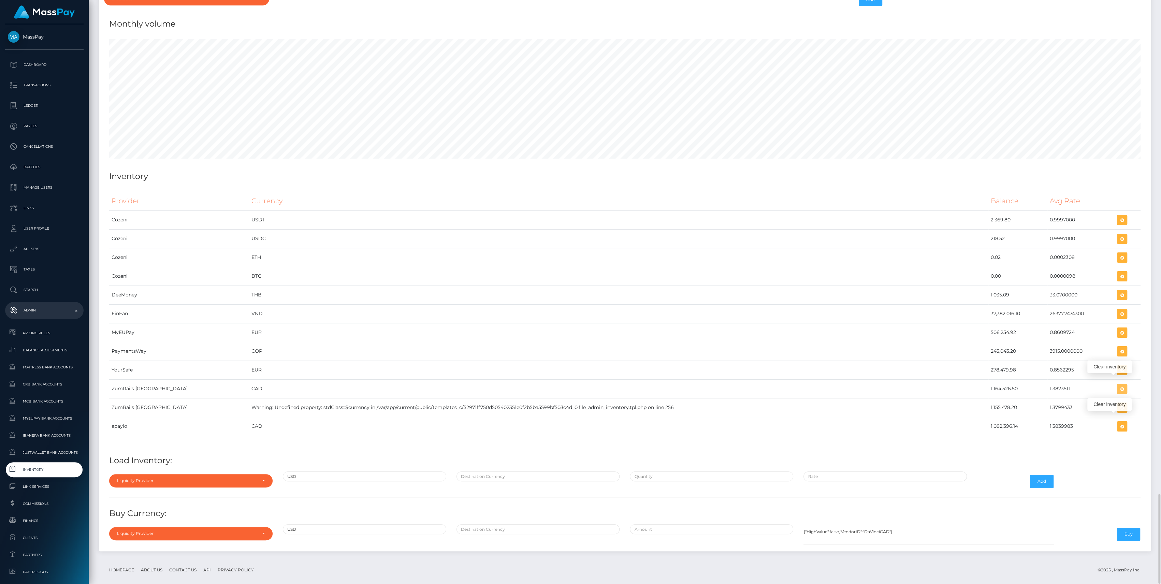
drag, startPoint x: 1120, startPoint y: 381, endPoint x: 433, endPoint y: 168, distance: 719.3
click at [1120, 385] on icon "button" at bounding box center [1122, 389] width 8 height 9
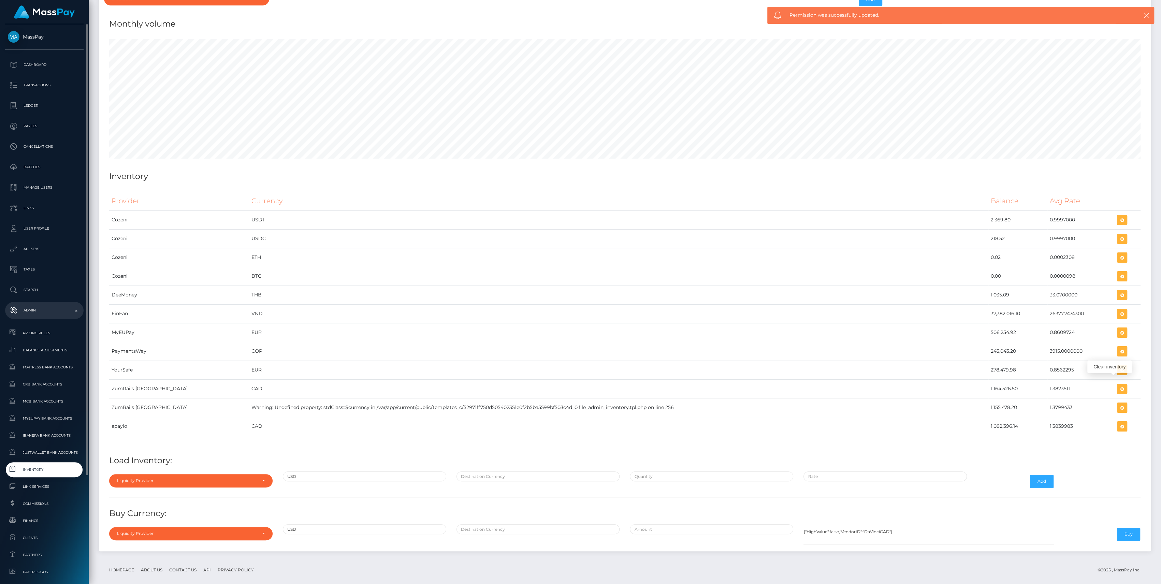
click at [57, 471] on span "Inventory" at bounding box center [44, 470] width 73 height 8
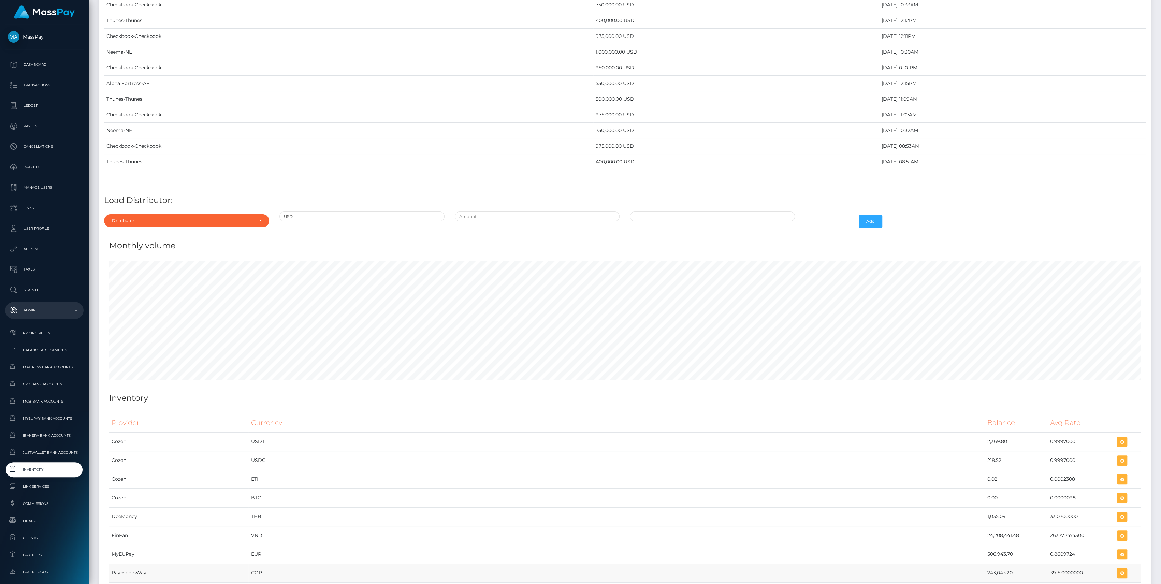
scroll to position [3140, 0]
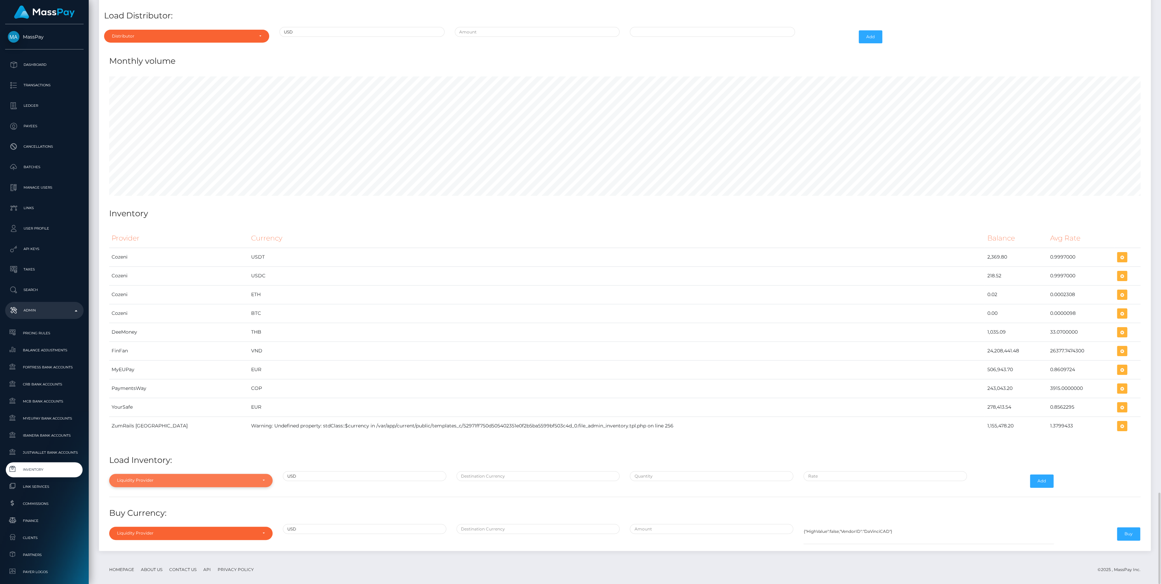
click at [157, 478] on div "Liquidity Provider" at bounding box center [187, 480] width 140 height 5
click at [153, 371] on input "Search" at bounding box center [191, 376] width 158 height 10
type input "y"
type input "zum"
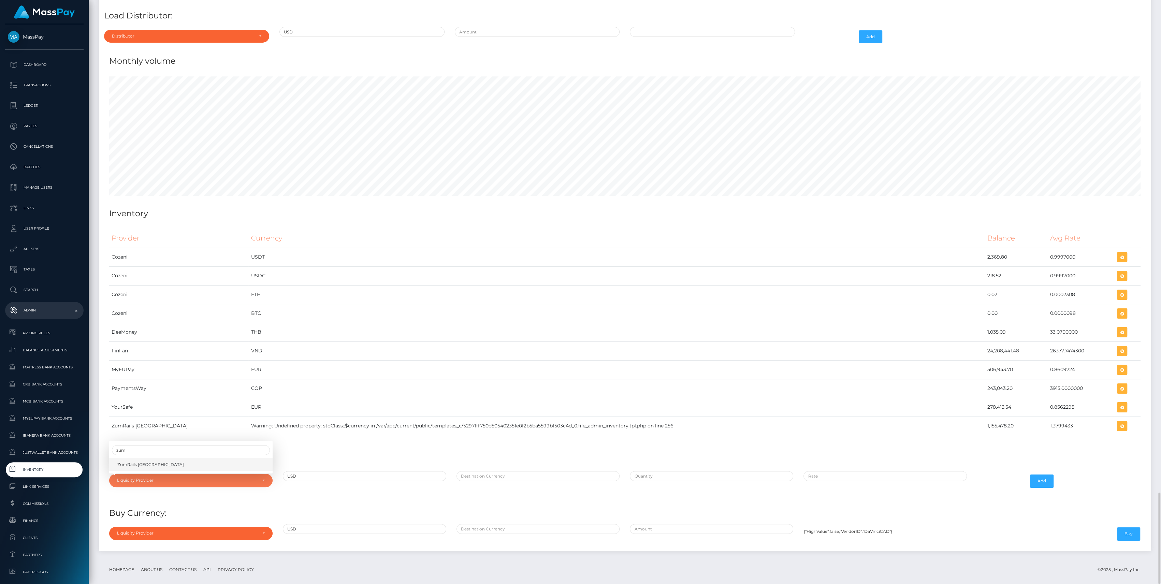
click at [125, 462] on span "ZumRails Canada" at bounding box center [150, 465] width 67 height 6
select select "ZumRails Canada"
click at [485, 471] on input "text" at bounding box center [537, 476] width 163 height 10
type input "CAD"
paste input "1,164,526.5000000"
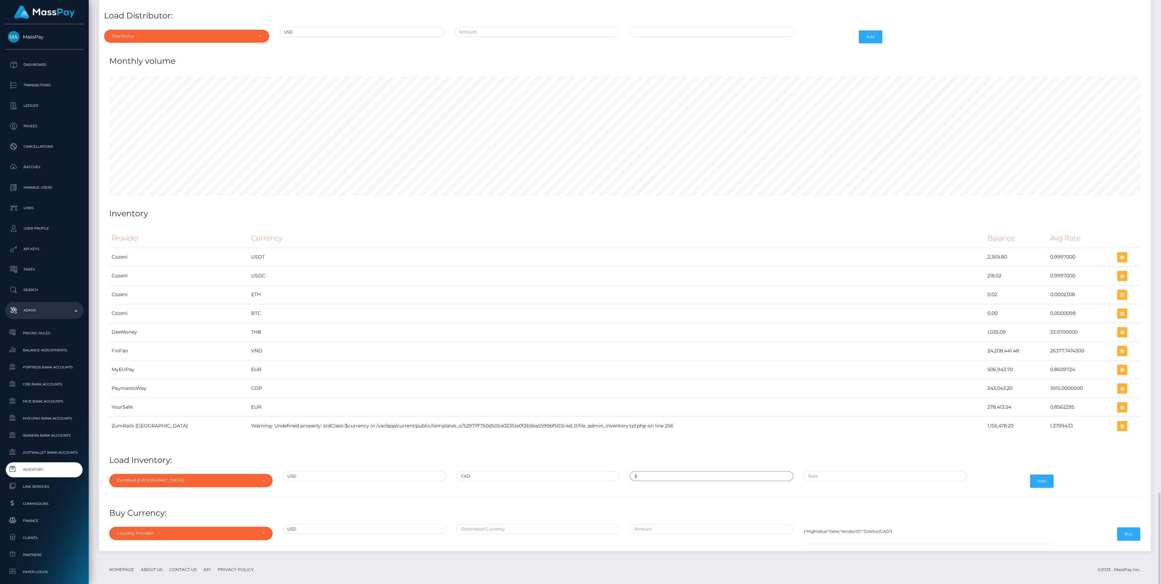
type input "$1,164,526.5000000"
paste input "1.3831446"
type input "$1.3831446"
click at [1033, 476] on button "Add" at bounding box center [1042, 480] width 24 height 13
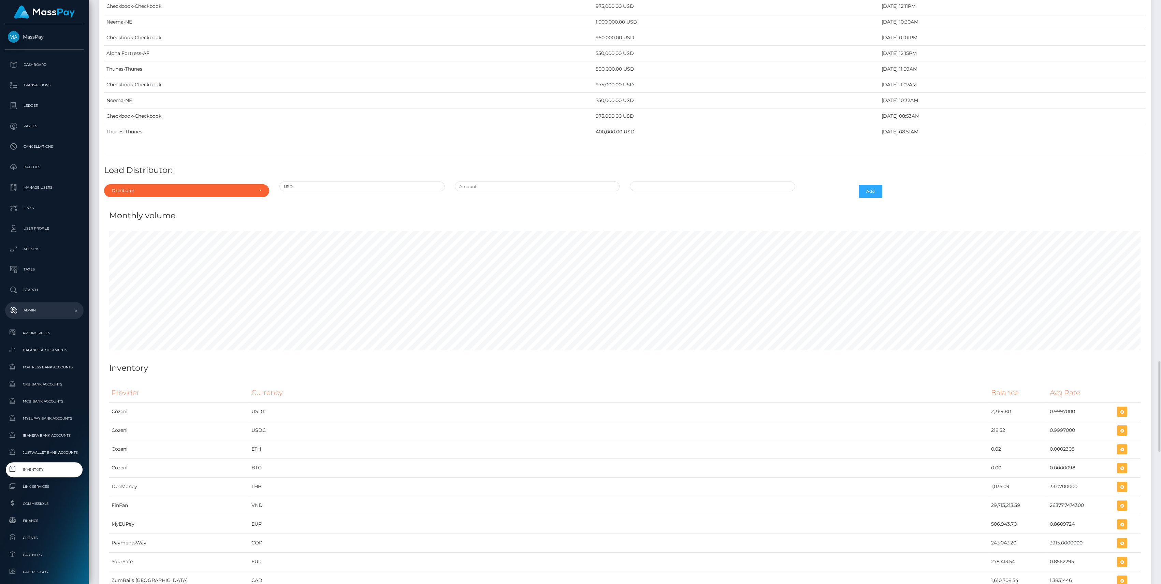
scroll to position [3175, 0]
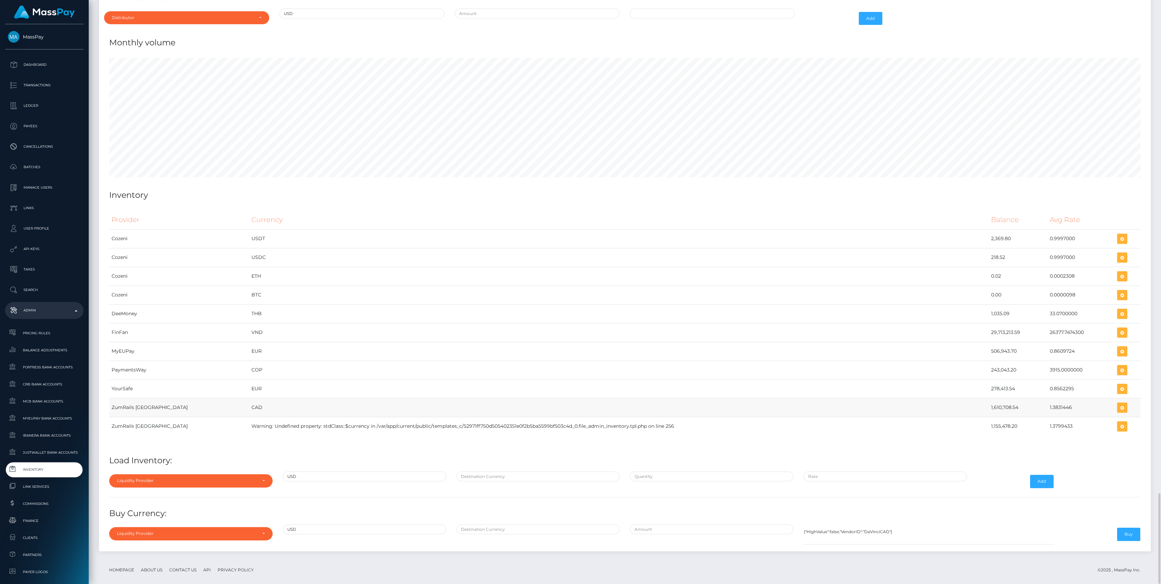
drag, startPoint x: 965, startPoint y: 404, endPoint x: 1069, endPoint y: 399, distance: 104.5
click at [1069, 399] on tr "ZumRails Canada CAD 1,610,708.54 1.3831446" at bounding box center [624, 407] width 1031 height 19
copy tr "1,610,708.54 1.3831446"
click at [265, 474] on div "Liquidity Provider" at bounding box center [190, 480] width 163 height 13
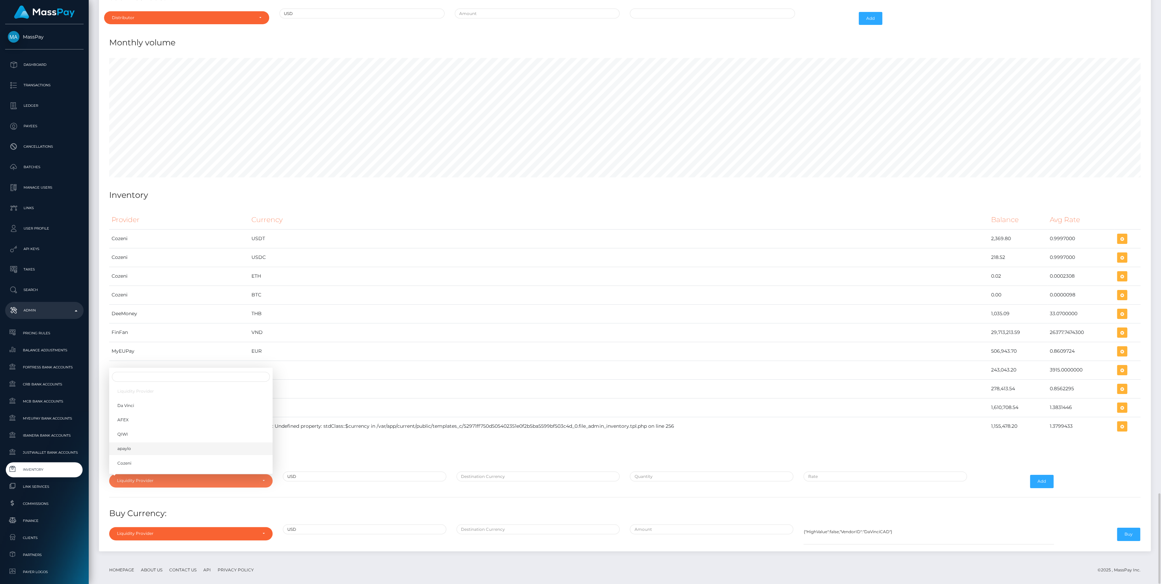
click at [153, 442] on link "apaylo" at bounding box center [190, 448] width 163 height 13
select select "apaylo"
click at [557, 472] on input "text" at bounding box center [537, 476] width 163 height 10
type input "CAD"
type input "$747,109.8300000"
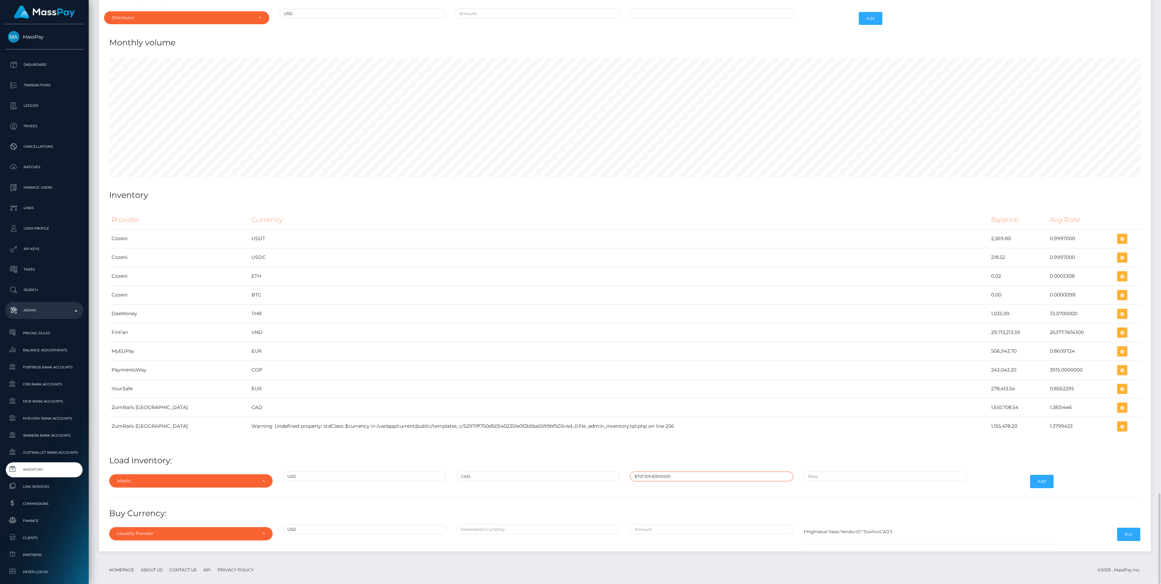
click at [656, 471] on input "$747,109.8300000" at bounding box center [711, 476] width 163 height 10
paste input "1,082,396.1400000"
type input "$1,082,396.1400000"
paste input "1.3831446"
type input "$1.3831446"
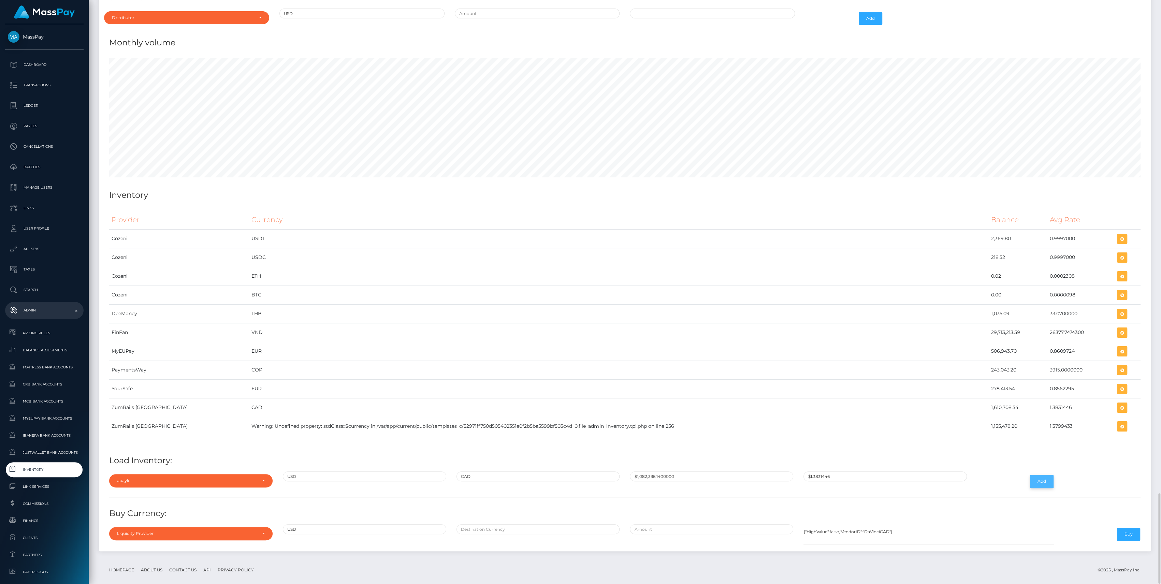
click at [1041, 475] on button "Add" at bounding box center [1042, 481] width 24 height 13
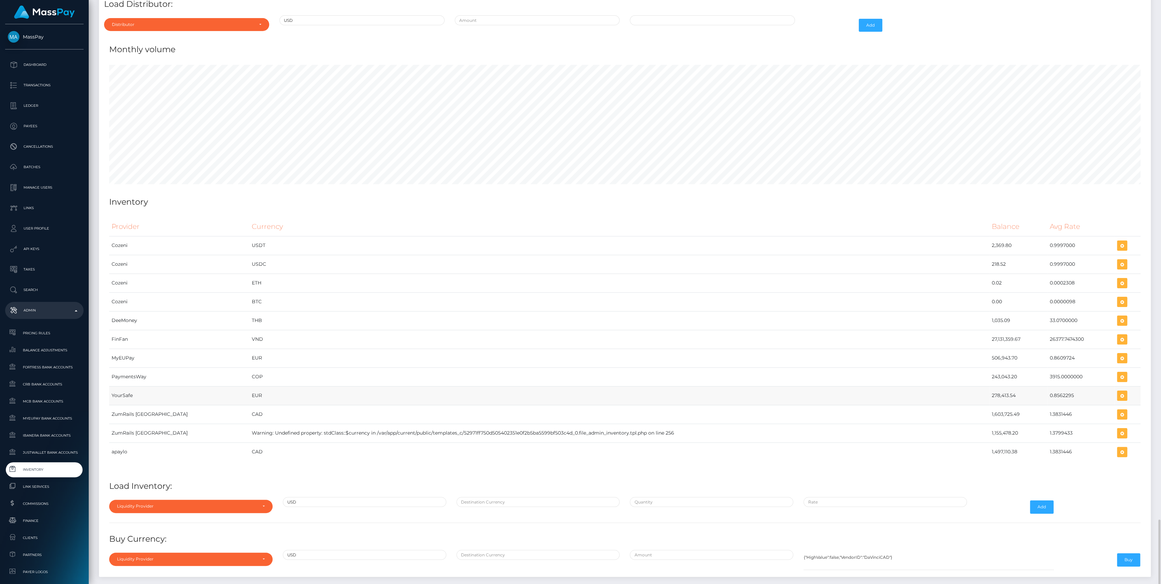
scroll to position [3209, 0]
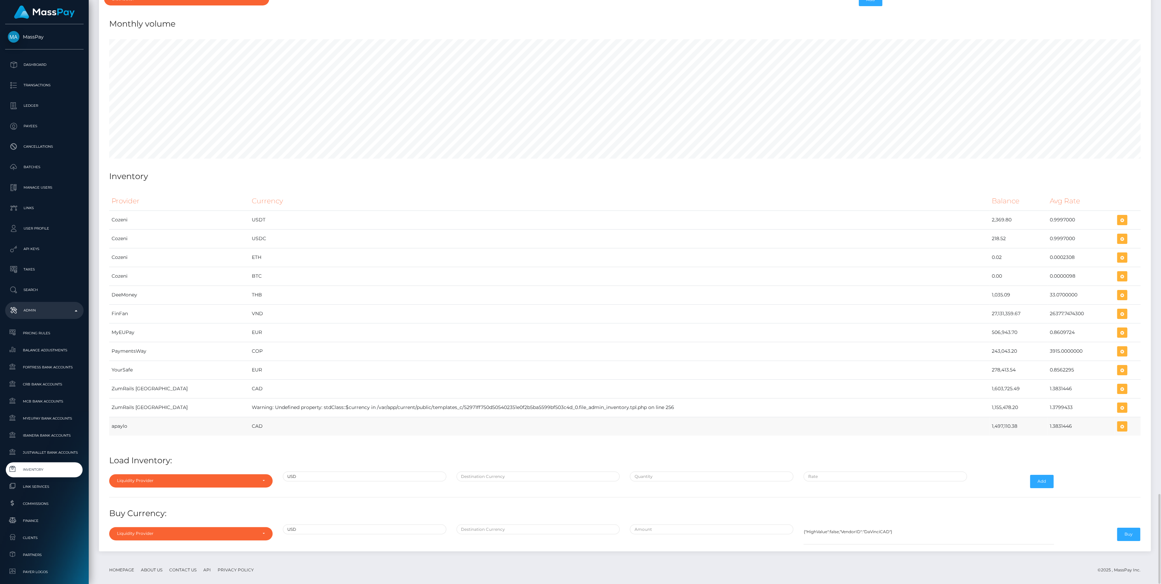
drag, startPoint x: 976, startPoint y: 417, endPoint x: 1071, endPoint y: 415, distance: 95.5
click at [1071, 417] on tr "apaylo CAD 1,497,110.38 1.3831446" at bounding box center [624, 426] width 1031 height 19
copy tr "1,497,110.38 1.3831446"
click at [195, 455] on h4 "Load Inventory:" at bounding box center [624, 461] width 1031 height 12
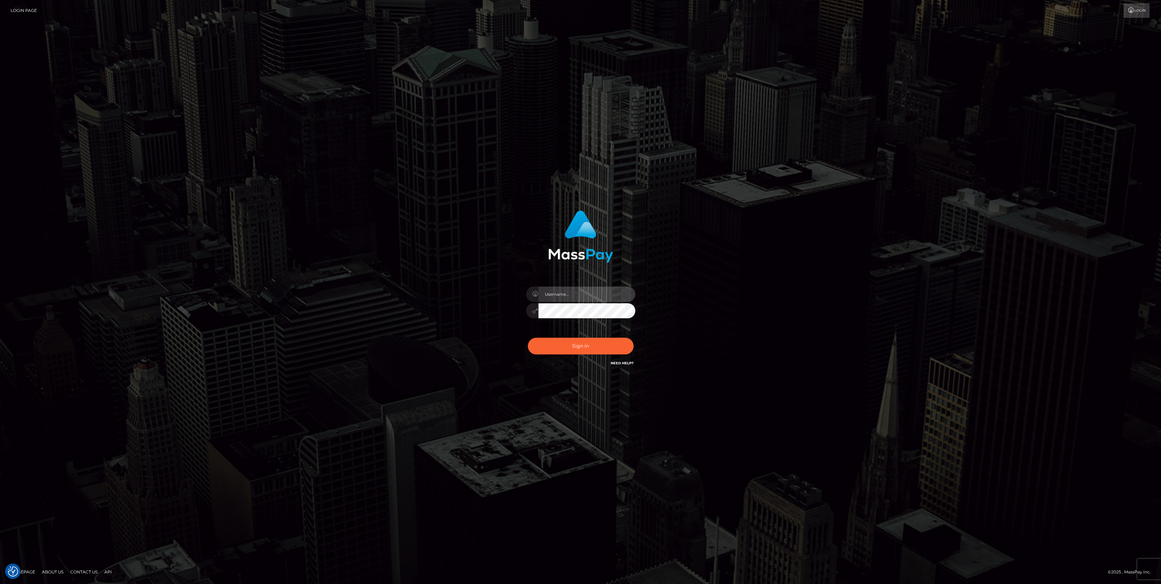
type input "bengreen"
